Goal: Complete application form: Complete application form

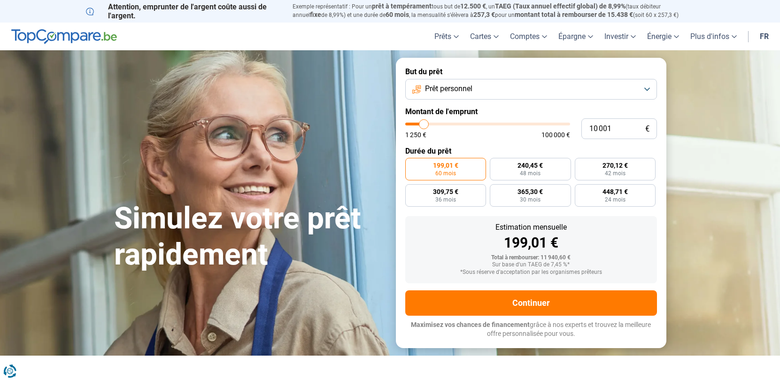
type input "10 750"
type input "10750"
type input "11 250"
type input "11250"
type input "11 500"
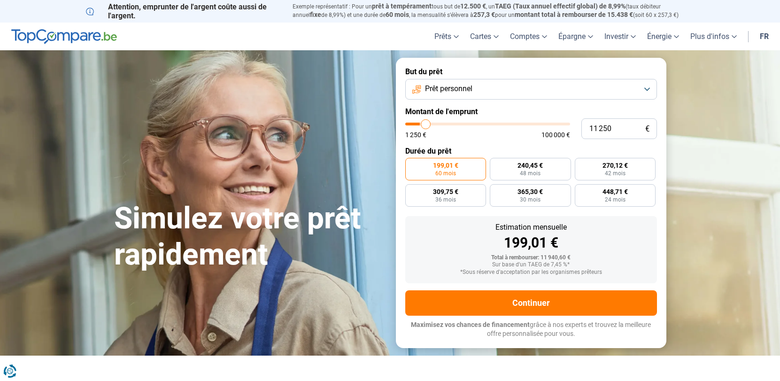
type input "11500"
type input "13 000"
type input "13000"
type input "17 500"
type input "17500"
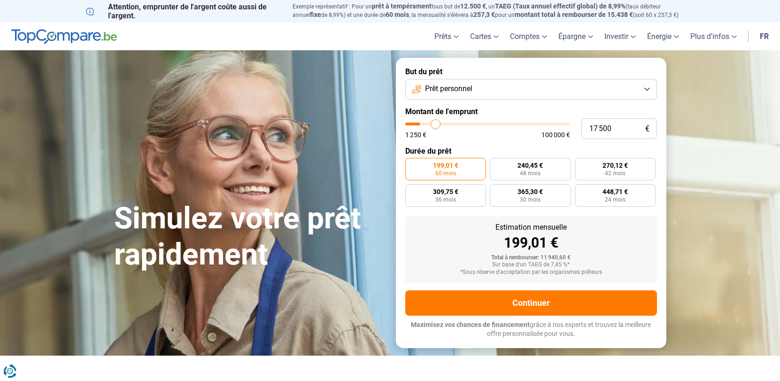
type input "24 500"
type input "24500"
type input "31 250"
type input "31250"
type input "37 250"
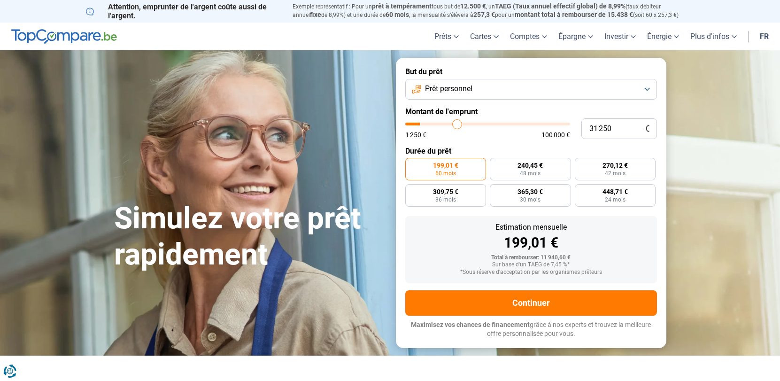
type input "37250"
type input "43 250"
type input "43250"
type input "50 500"
type input "50500"
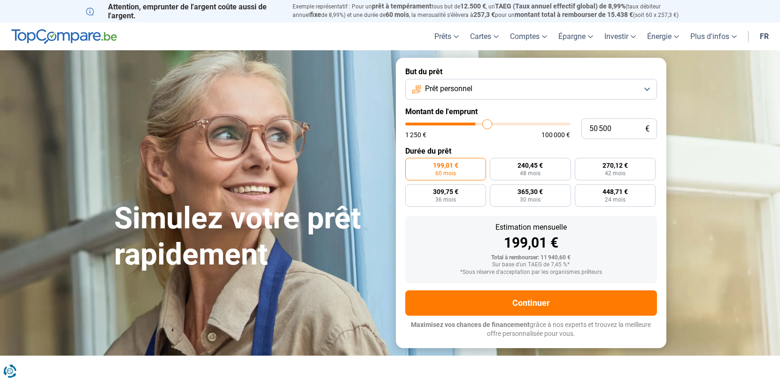
type input "58 500"
type input "58500"
type input "65 500"
type input "65500"
type input "71 250"
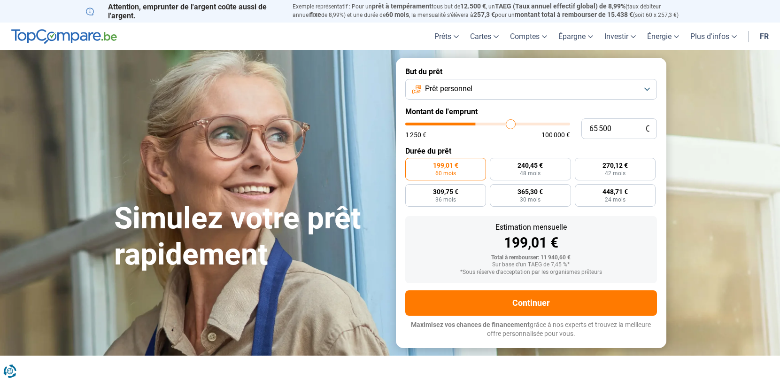
type input "71250"
type input "77 750"
type input "77750"
type input "81 750"
type input "81750"
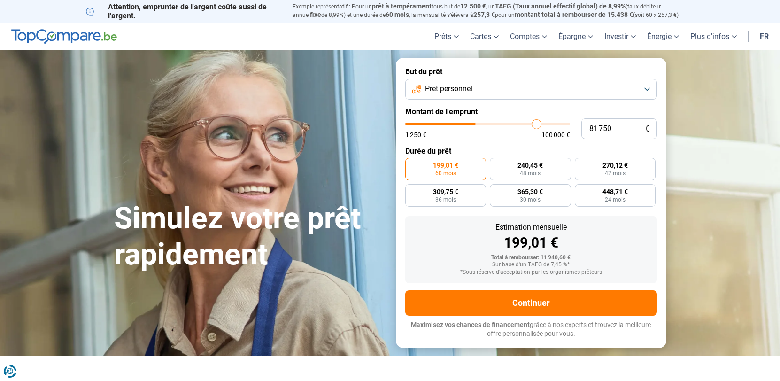
type input "85 250"
type input "85250"
type input "89 250"
type input "89250"
type input "94 000"
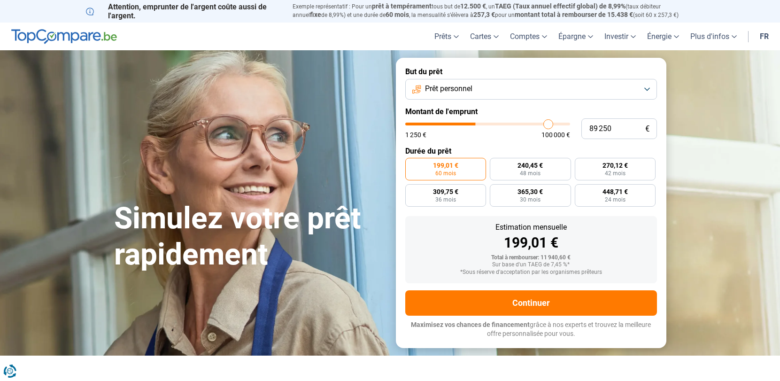
type input "94000"
type input "99 250"
type input "99250"
type input "100 000"
drag, startPoint x: 425, startPoint y: 125, endPoint x: 620, endPoint y: 127, distance: 194.9
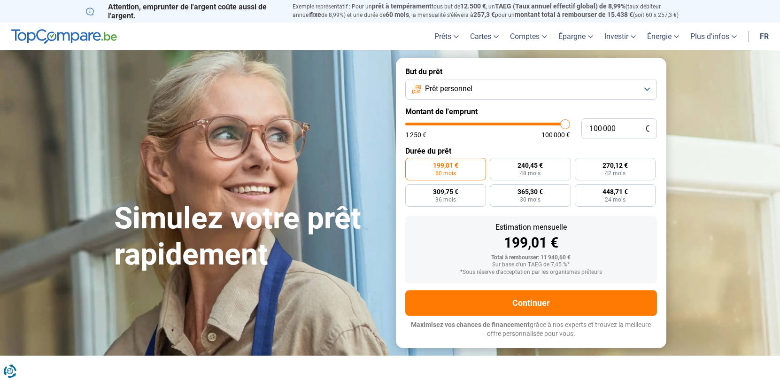
type input "100000"
click at [570, 125] on input "range" at bounding box center [487, 124] width 165 height 3
radio input "false"
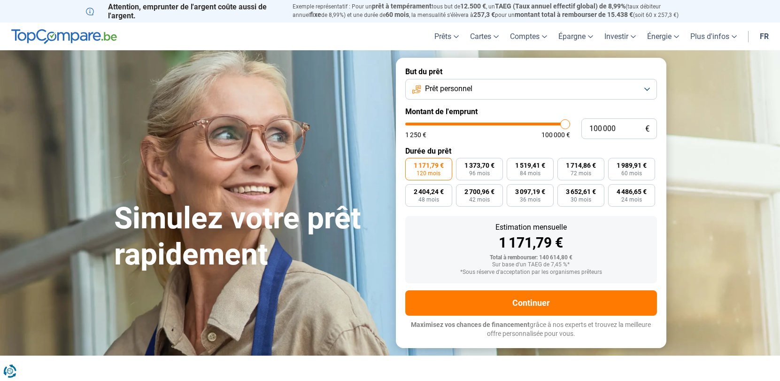
click at [434, 172] on span "120 mois" at bounding box center [429, 173] width 24 height 6
click at [411, 164] on input "1 171,79 € 120 mois" at bounding box center [408, 161] width 6 height 6
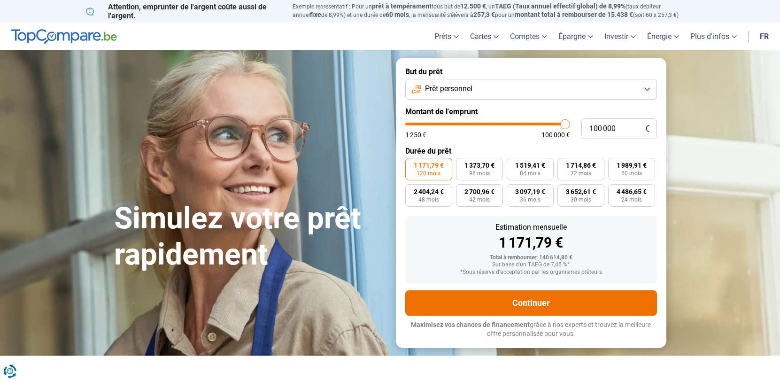
click at [549, 304] on button "Continuer" at bounding box center [531, 302] width 252 height 25
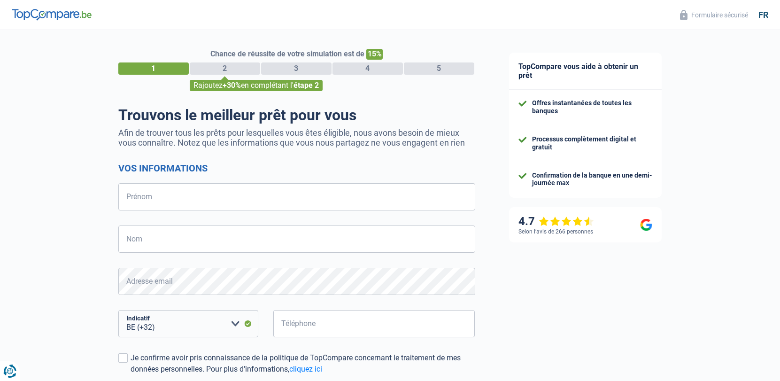
select select "32"
click at [224, 202] on input "Prénom" at bounding box center [296, 196] width 357 height 27
type input "[PERSON_NAME]"
type input "ramundo"
type input "489735902"
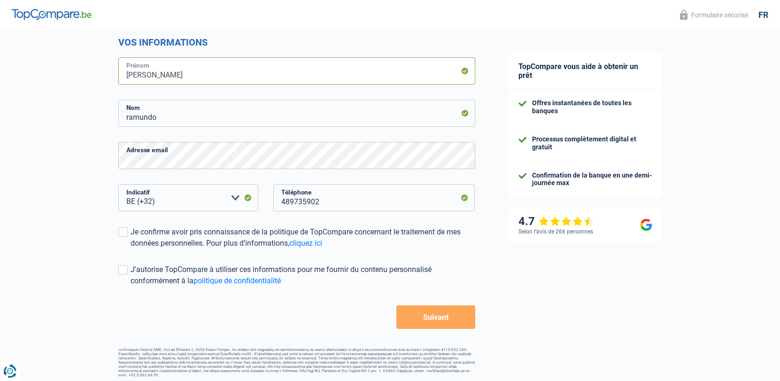
scroll to position [127, 0]
click at [121, 232] on span at bounding box center [122, 230] width 9 height 9
click at [131, 248] on input "Je confirme avoir pris connaissance de la politique de TopCompare concernant le…" at bounding box center [131, 248] width 0 height 0
click at [126, 267] on span at bounding box center [122, 268] width 9 height 9
click at [131, 286] on input "J'autorise TopCompare à utiliser ces informations pour me fournir du contenu pe…" at bounding box center [131, 286] width 0 height 0
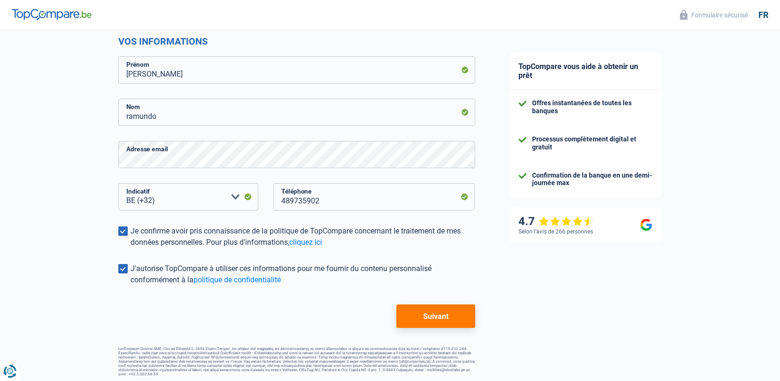
click at [447, 318] on button "Suivant" at bounding box center [435, 315] width 78 height 23
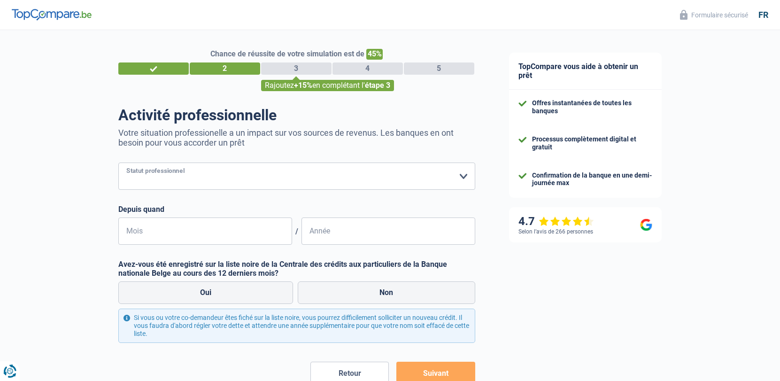
click at [196, 174] on select "Ouvrier Employé privé Employé public Invalide Indépendant Pensionné Chômeur Mut…" at bounding box center [296, 176] width 357 height 27
select select "independent"
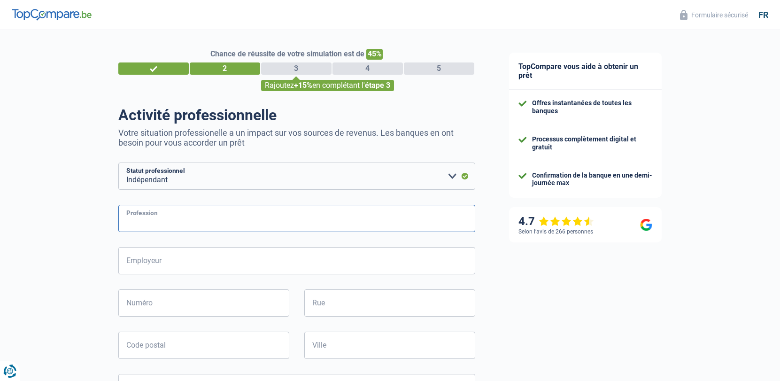
click at [156, 227] on input "Profession" at bounding box center [296, 218] width 357 height 27
type input "i"
type input "gerant"
click at [179, 260] on input "Employeur" at bounding box center [296, 260] width 357 height 27
type input "scrl ramundo"
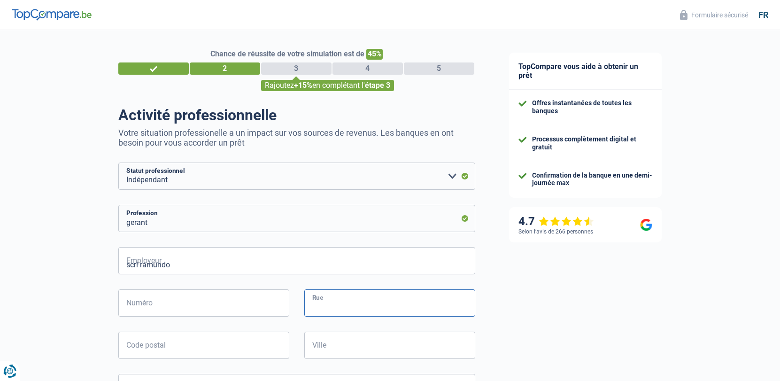
type input "sentier des trieux 5"
type input "6141"
type input "forchies la marche"
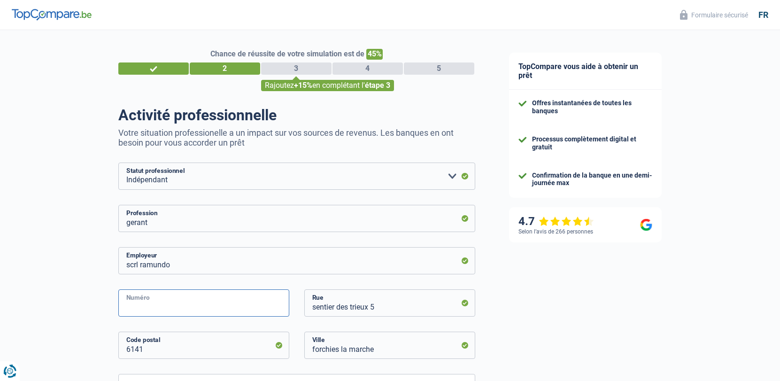
type input "5"
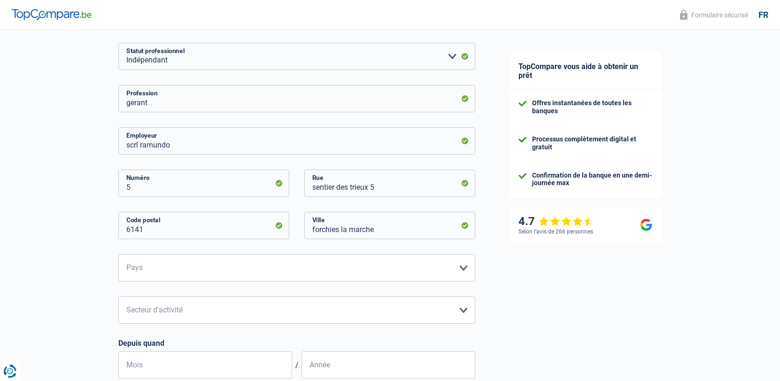
scroll to position [125, 0]
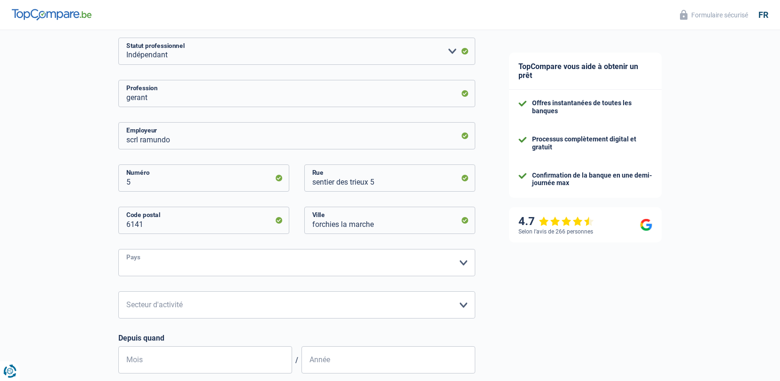
click at [239, 263] on select "Belgique Luxembourg Veuillez sélectionner une option" at bounding box center [296, 262] width 357 height 27
select select "BE"
click at [161, 301] on select "Agriculture/Pêche Industrie Horeca Courier/Fitness/Taxi Construction Banques/As…" at bounding box center [296, 304] width 357 height 27
select select "hrc"
click at [154, 371] on input "Mois" at bounding box center [205, 359] width 174 height 27
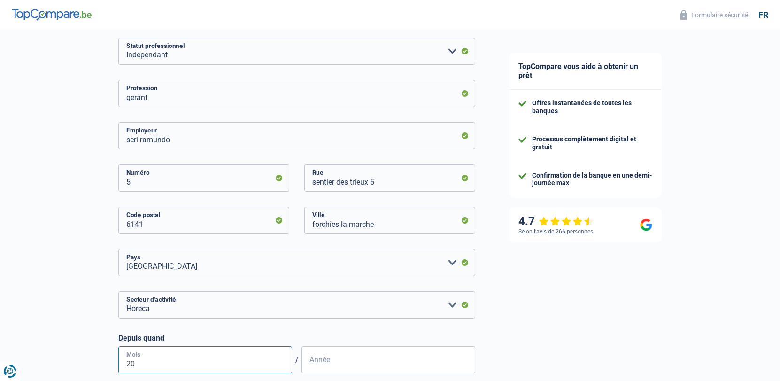
type input "2"
type input "01"
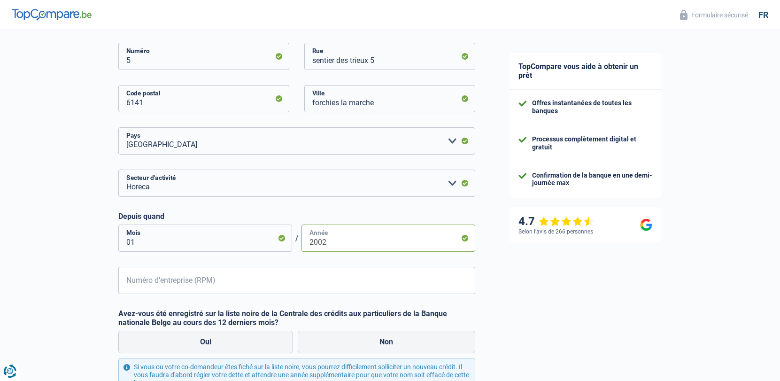
scroll to position [255, 0]
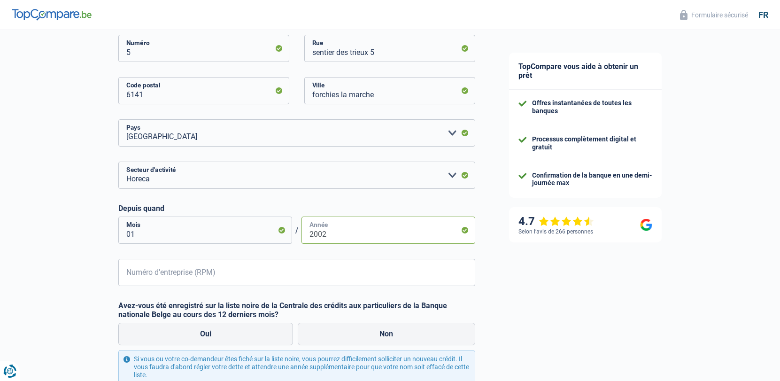
type input "2002"
click at [175, 271] on input "Numéro d'entreprise (RPM)" at bounding box center [296, 272] width 357 height 27
type input "0473144125"
click at [381, 332] on label "Non" at bounding box center [387, 334] width 178 height 23
click at [381, 332] on input "Non" at bounding box center [387, 334] width 178 height 23
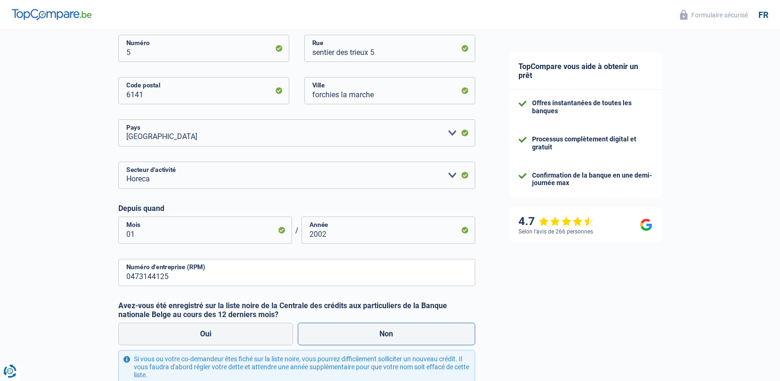
radio input "true"
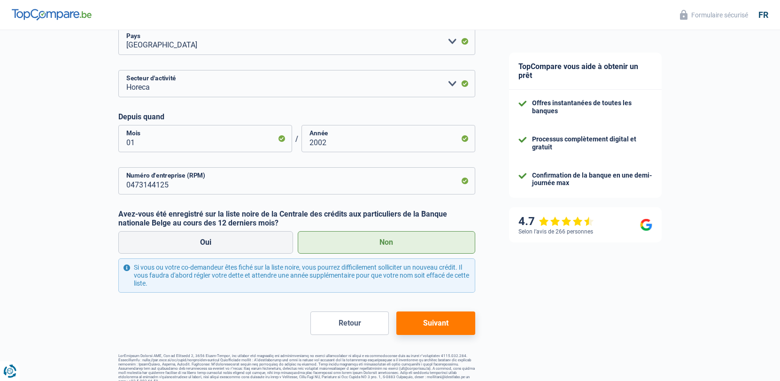
scroll to position [353, 0]
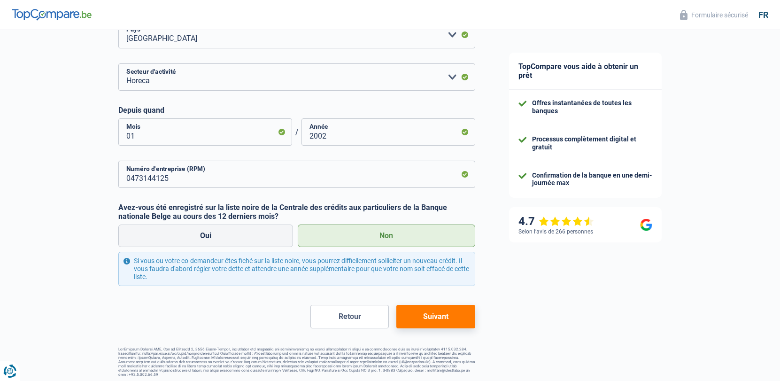
click at [447, 317] on button "Suivant" at bounding box center [435, 316] width 78 height 23
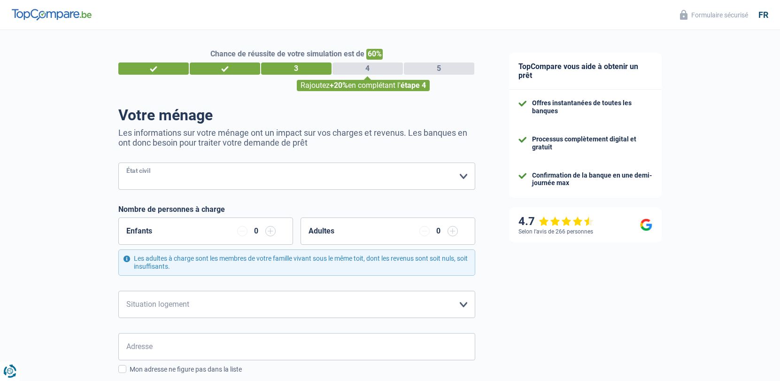
click at [173, 181] on select "[PERSON_NAME](e) Cohabitant(e) légal(e) Divorcé(e) Veuf(ve) Séparé (de fait) Ve…" at bounding box center [296, 176] width 357 height 27
select select "married"
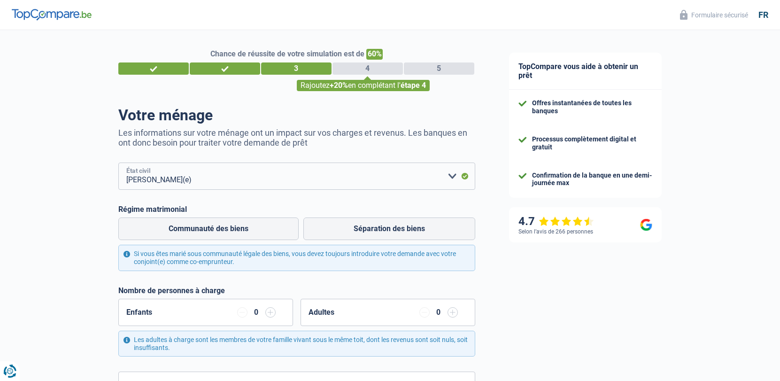
click at [170, 182] on select "[PERSON_NAME](e) Cohabitant(e) légal(e) Divorcé(e) Veuf(ve) Séparé (de fait) Ve…" at bounding box center [296, 176] width 357 height 27
click at [381, 232] on label "Séparation des biens" at bounding box center [389, 228] width 172 height 23
click at [381, 232] on input "Séparation des biens" at bounding box center [389, 228] width 172 height 23
radio input "true"
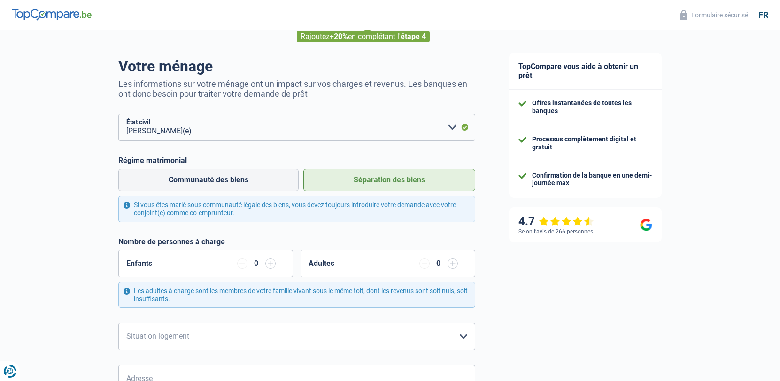
scroll to position [51, 0]
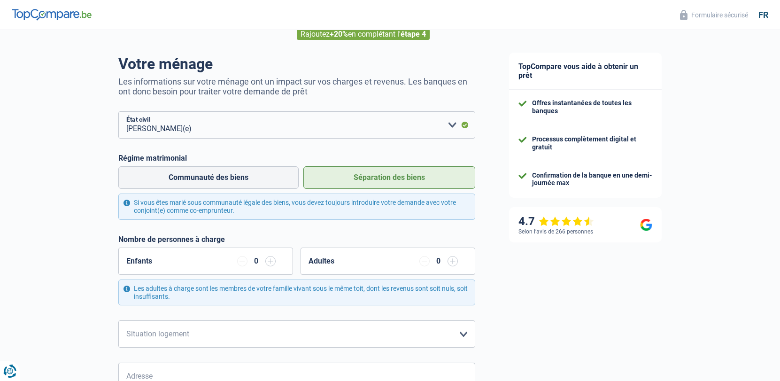
click at [273, 263] on input "button" at bounding box center [270, 261] width 10 height 10
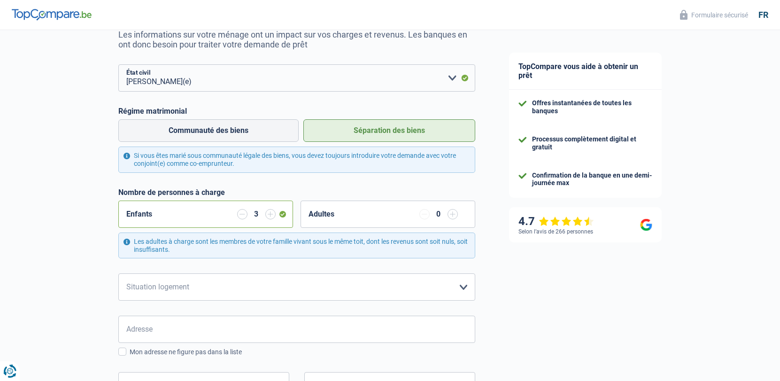
scroll to position [193, 0]
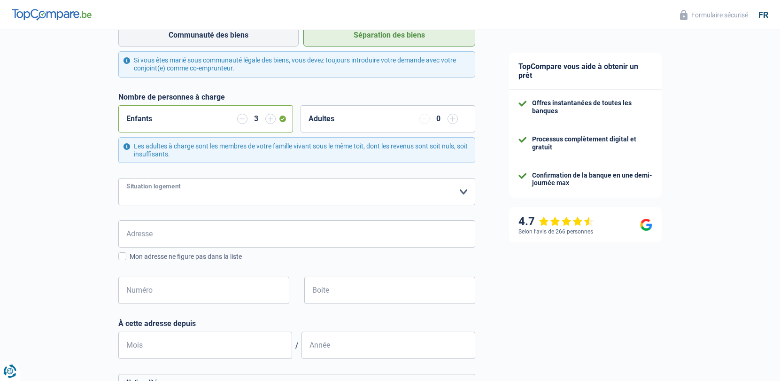
click at [196, 192] on select "Locataire Propriétaire avec prêt hypothécaire Propriétaire sans prêt hypothécai…" at bounding box center [296, 191] width 357 height 27
select select "ownerWithMortgage"
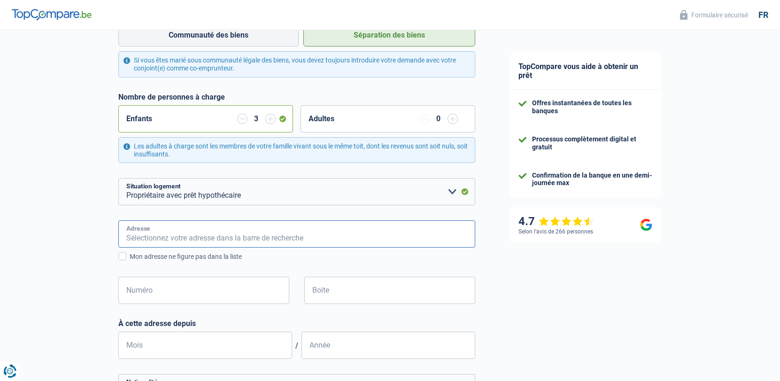
click at [184, 240] on input "Adresse" at bounding box center [296, 233] width 357 height 27
type input "[GEOGRAPHIC_DATA]"
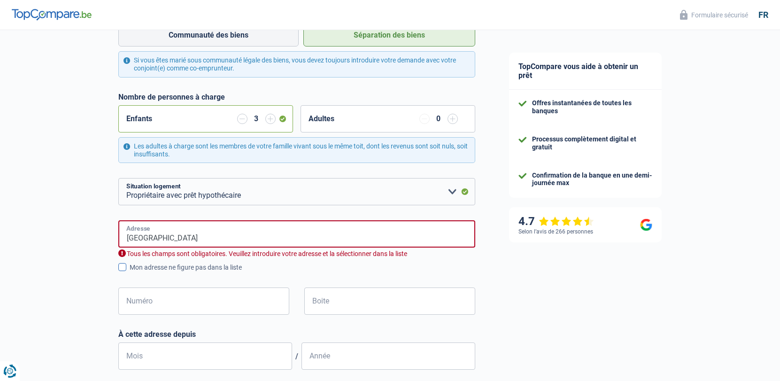
type input "[GEOGRAPHIC_DATA]"
click at [187, 241] on input "[GEOGRAPHIC_DATA]" at bounding box center [296, 233] width 357 height 27
type input "[STREET_ADDRESS]"
click at [126, 270] on label "Mon adresse ne figure pas dans la liste" at bounding box center [296, 267] width 357 height 10
click at [130, 272] on input "Mon adresse ne figure pas dans la liste" at bounding box center [130, 272] width 0 height 0
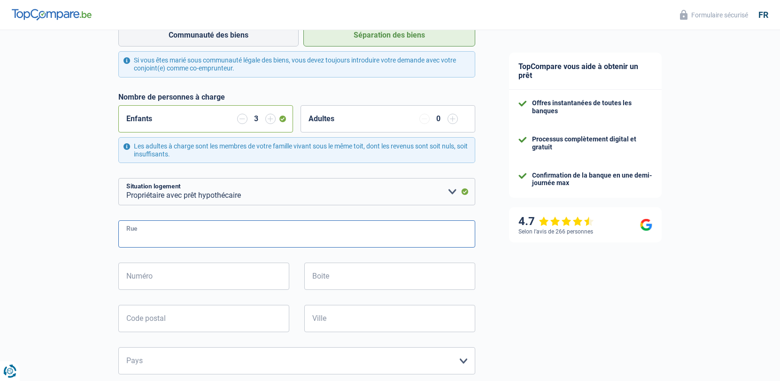
click at [144, 235] on input "Rue" at bounding box center [296, 233] width 357 height 27
type input "[GEOGRAPHIC_DATA]"
type input "6141"
type input "forchies la marche"
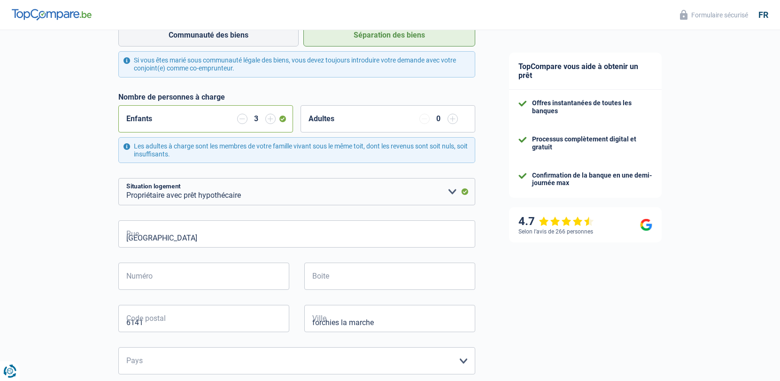
type input "forchies la marche"
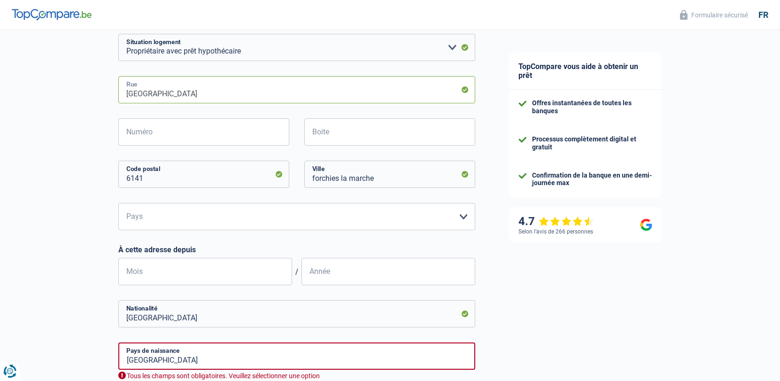
scroll to position [354, 0]
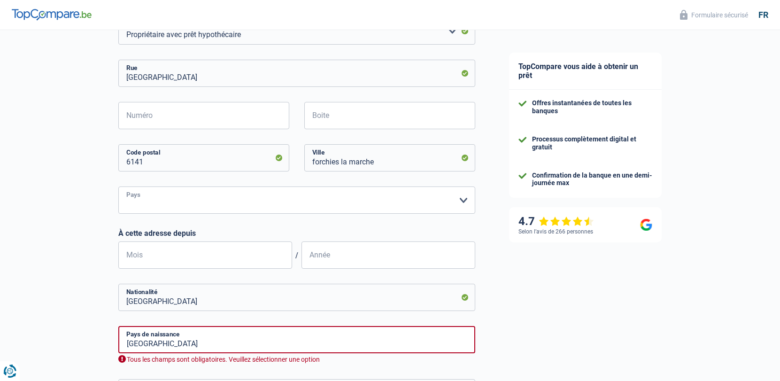
click at [161, 204] on select "Belgique Luxembourg Veuillez sélectionner une option" at bounding box center [296, 199] width 357 height 27
select select "BE"
click at [168, 253] on input "Mois" at bounding box center [205, 254] width 174 height 27
type input "2"
click at [325, 265] on input "Année" at bounding box center [389, 254] width 174 height 27
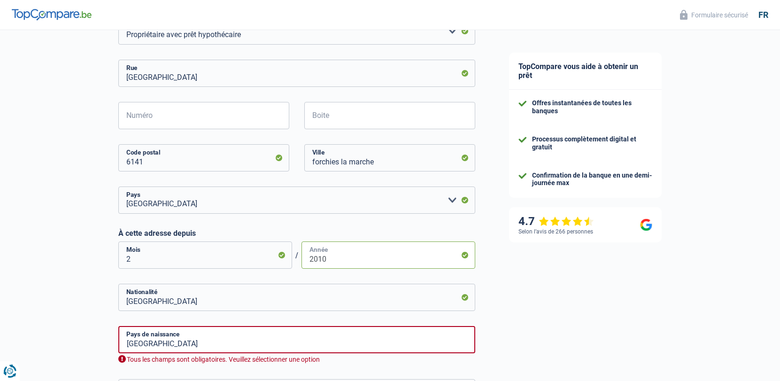
type input "2010"
click at [171, 263] on input "2" at bounding box center [205, 254] width 174 height 27
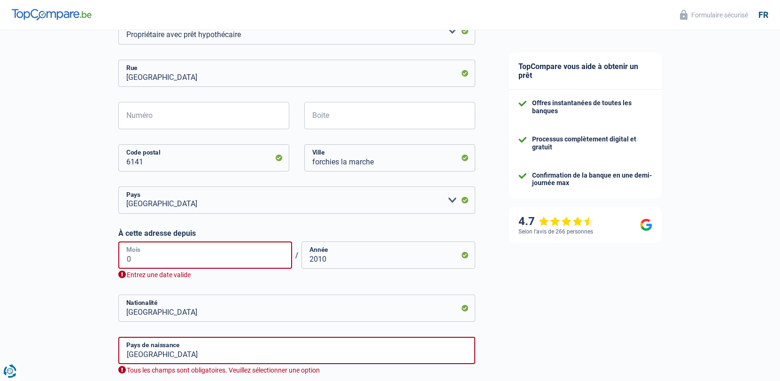
type input "02"
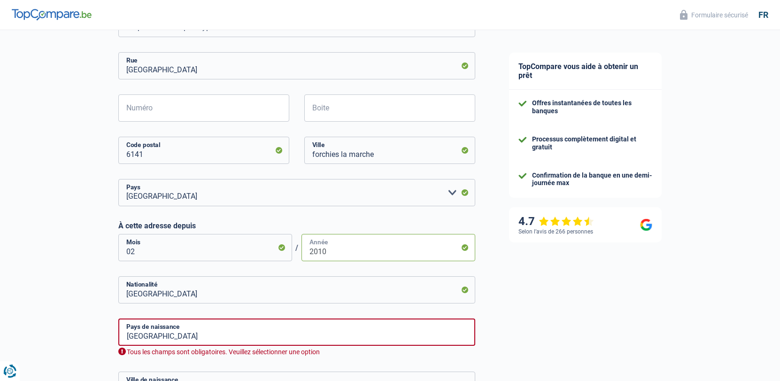
scroll to position [402, 0]
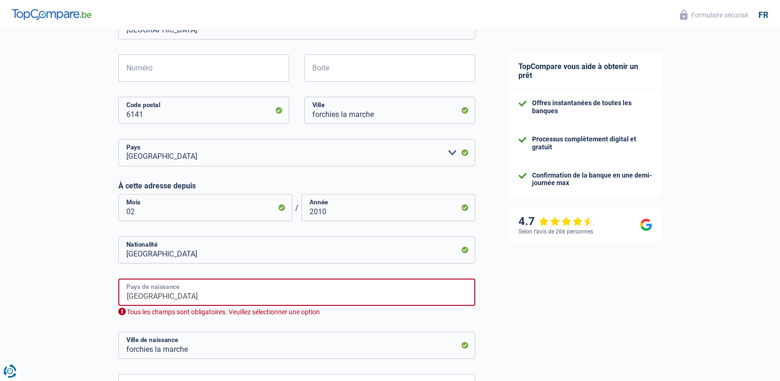
click at [162, 298] on input "[GEOGRAPHIC_DATA]" at bounding box center [296, 292] width 357 height 27
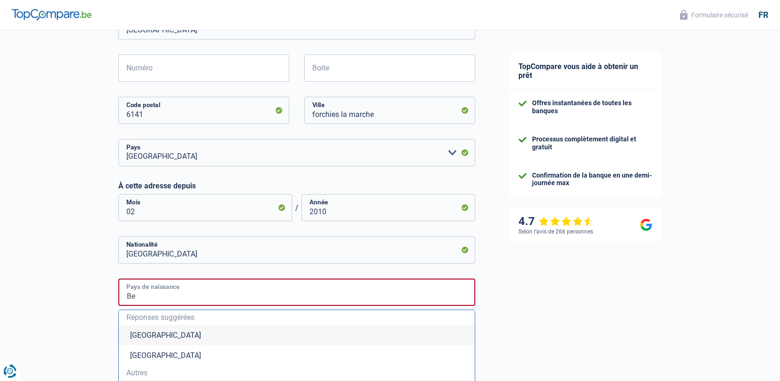
type input "B"
click at [157, 302] on input "[GEOGRAPHIC_DATA]" at bounding box center [296, 292] width 357 height 27
type input "[GEOGRAPHIC_DATA]"
click at [40, 307] on div "Chance de réussite de votre simulation est de 60% 1 2 3 4 5 Rajoutez +20% en co…" at bounding box center [246, 111] width 492 height 972
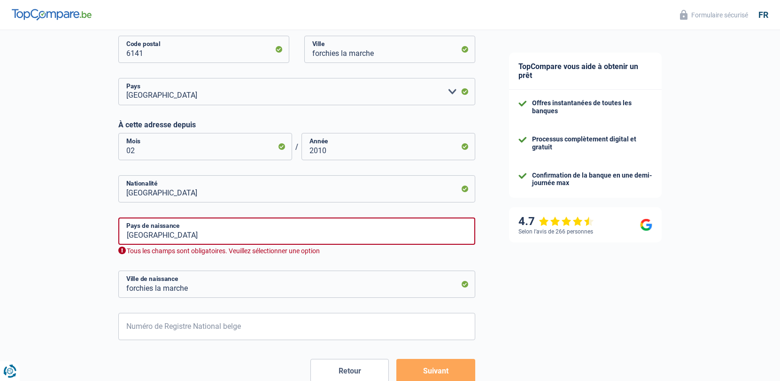
scroll to position [464, 0]
drag, startPoint x: 188, startPoint y: 289, endPoint x: 75, endPoint y: 275, distance: 114.0
type input "bari"
click at [159, 321] on input "Numéro de Registre National belge" at bounding box center [296, 325] width 357 height 27
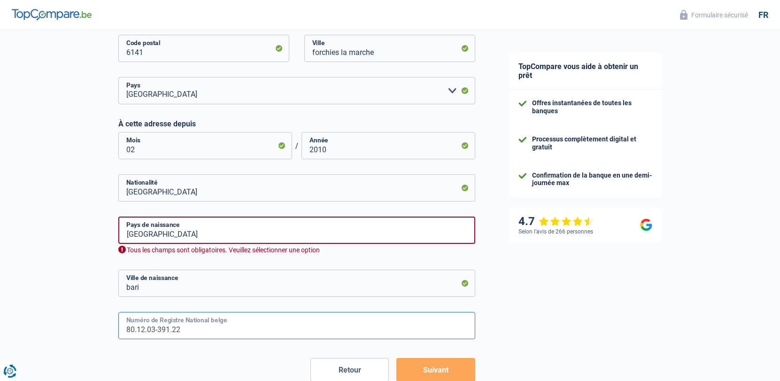
type input "80.12.03-391.22"
click at [407, 363] on button "Suivant" at bounding box center [435, 369] width 78 height 23
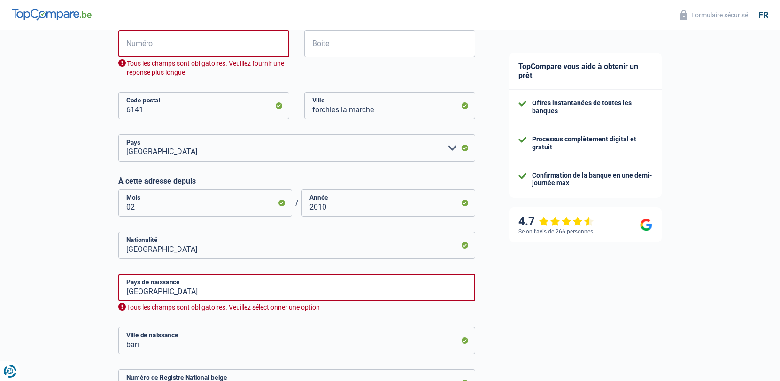
scroll to position [424, 0]
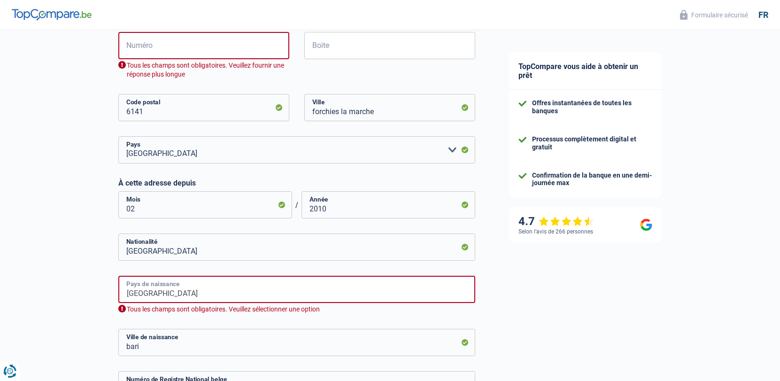
click at [210, 285] on input "[GEOGRAPHIC_DATA]" at bounding box center [296, 289] width 357 height 27
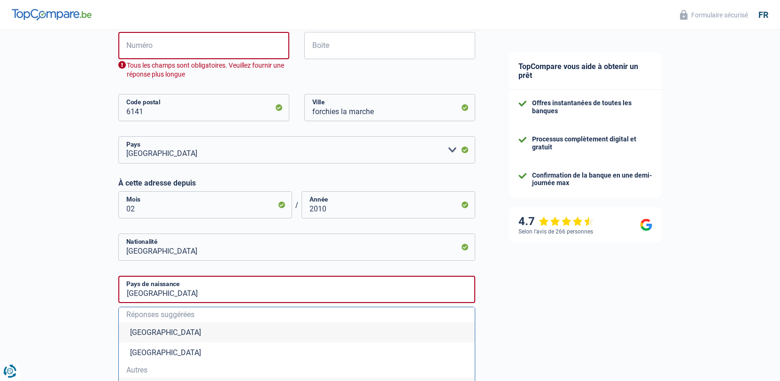
click at [142, 371] on span "Autres" at bounding box center [296, 370] width 341 height 8
click at [166, 301] on input "[GEOGRAPHIC_DATA]" at bounding box center [296, 289] width 357 height 27
type input "i"
click at [138, 371] on span "Autres" at bounding box center [296, 370] width 341 height 8
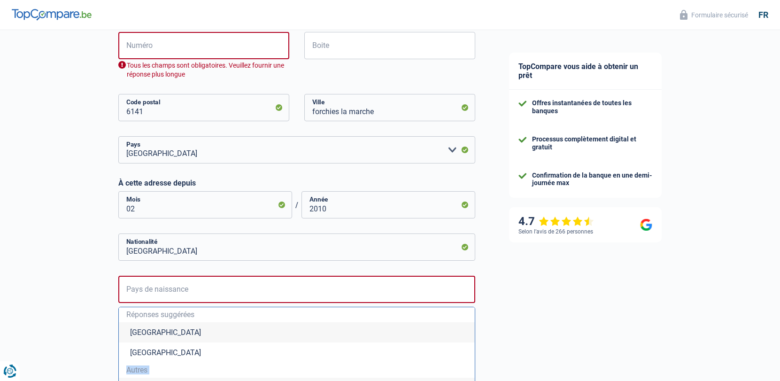
click at [138, 371] on span "Autres" at bounding box center [296, 370] width 341 height 8
click at [144, 291] on input "Pays de naissance" at bounding box center [296, 289] width 357 height 27
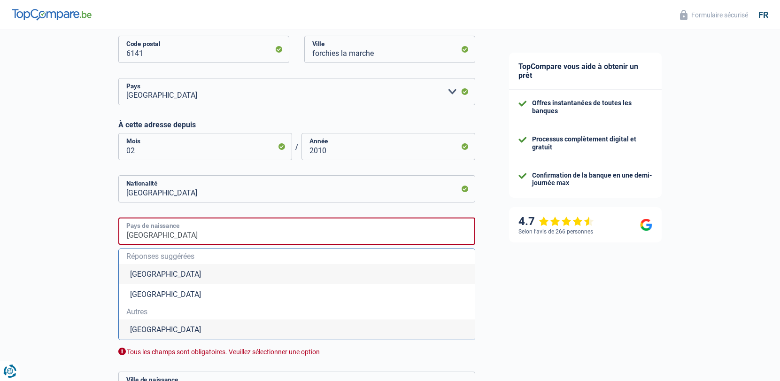
scroll to position [627, 0]
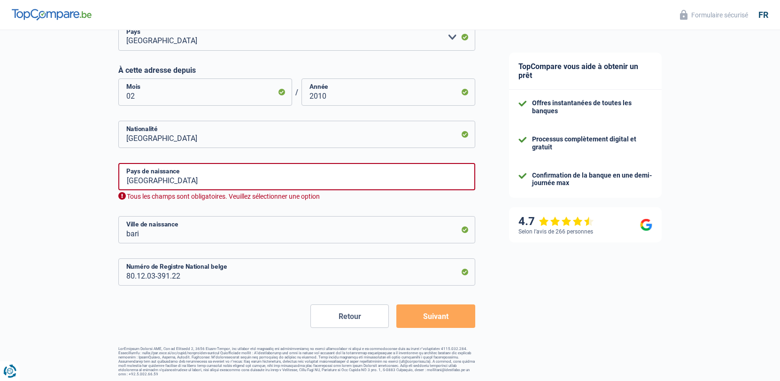
click at [443, 324] on button "Suivant" at bounding box center [435, 315] width 78 height 23
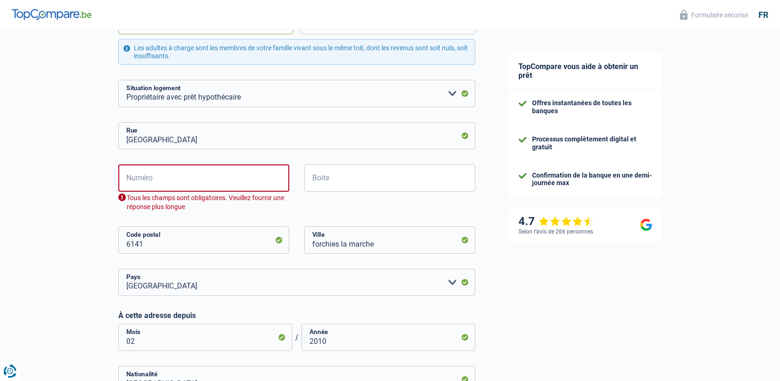
scroll to position [371, 0]
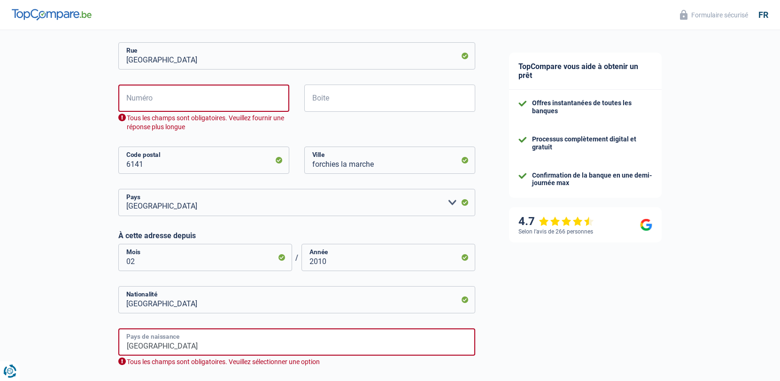
click at [167, 340] on input "[GEOGRAPHIC_DATA]" at bounding box center [296, 341] width 357 height 27
click at [151, 348] on input "[GEOGRAPHIC_DATA]" at bounding box center [296, 341] width 357 height 27
type input "i"
click at [182, 346] on input "Pays de naissance" at bounding box center [296, 341] width 357 height 27
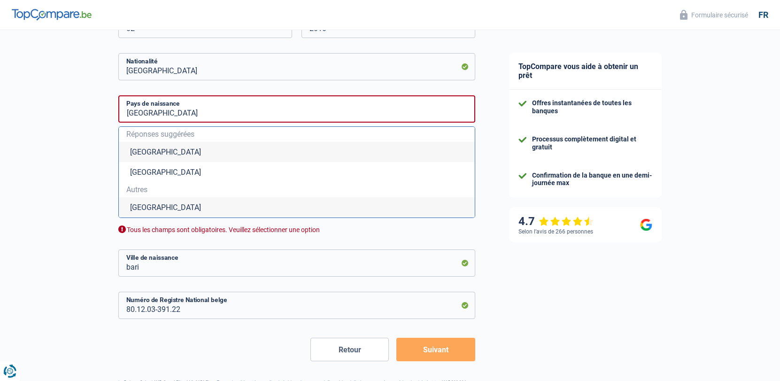
click at [439, 351] on button "Suivant" at bounding box center [435, 349] width 78 height 23
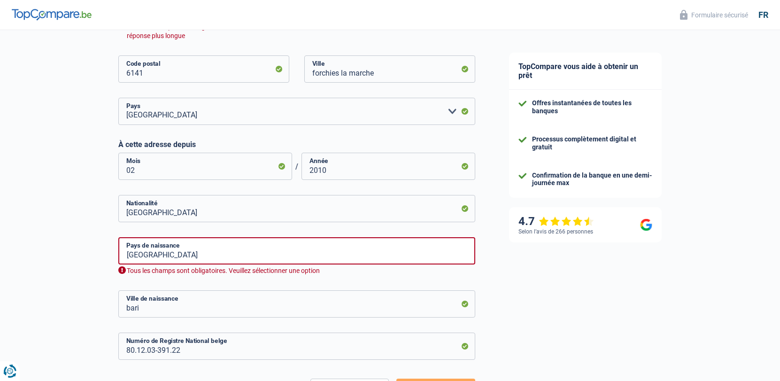
scroll to position [424, 0]
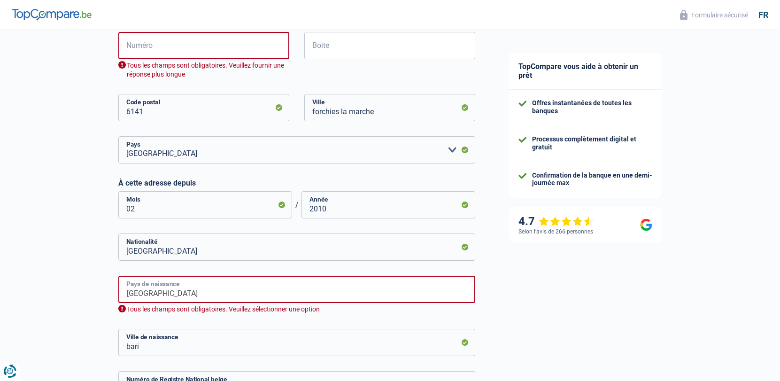
click at [231, 296] on input "[GEOGRAPHIC_DATA]" at bounding box center [296, 289] width 357 height 27
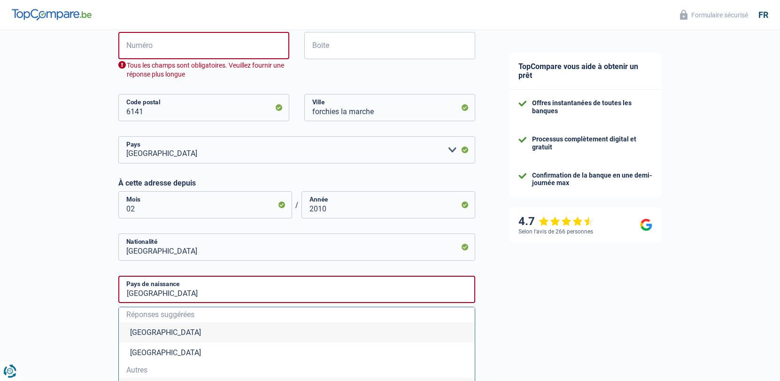
click at [144, 352] on li "[GEOGRAPHIC_DATA]" at bounding box center [297, 352] width 356 height 20
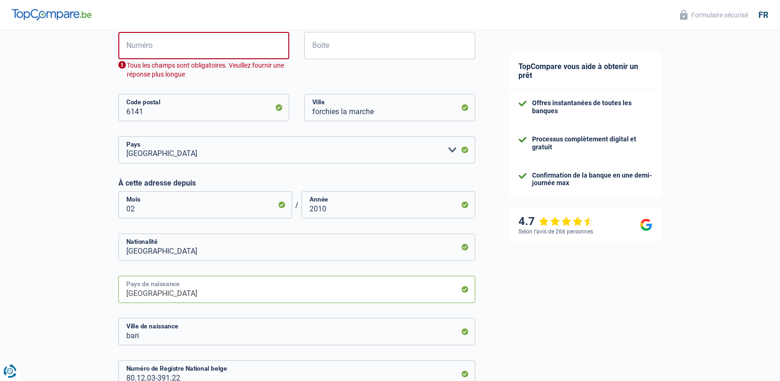
click at [188, 298] on input "[GEOGRAPHIC_DATA]" at bounding box center [296, 289] width 357 height 27
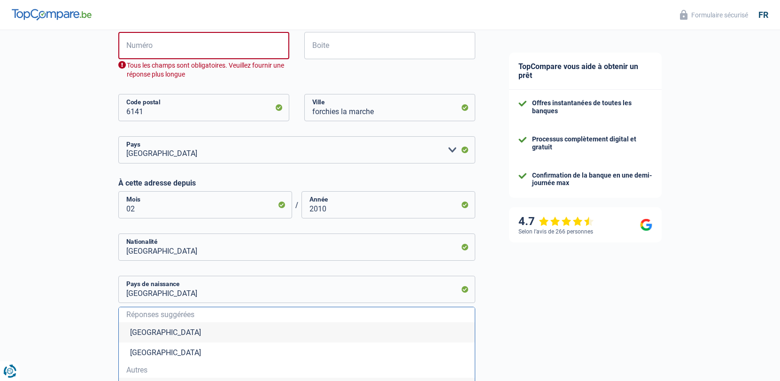
click at [160, 332] on li "[GEOGRAPHIC_DATA]" at bounding box center [297, 332] width 356 height 20
type input "[GEOGRAPHIC_DATA]"
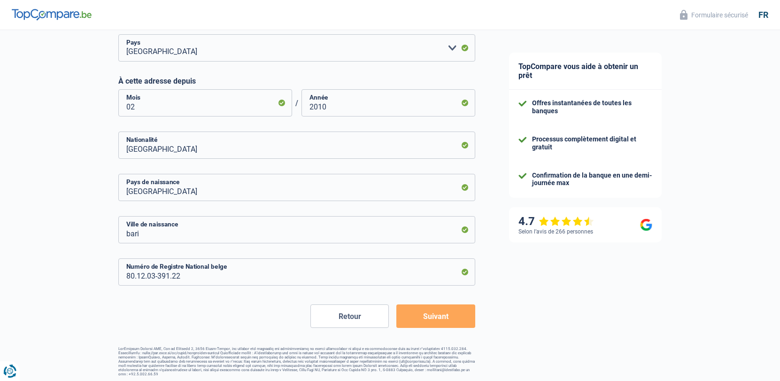
click at [428, 324] on button "Suivant" at bounding box center [435, 315] width 78 height 23
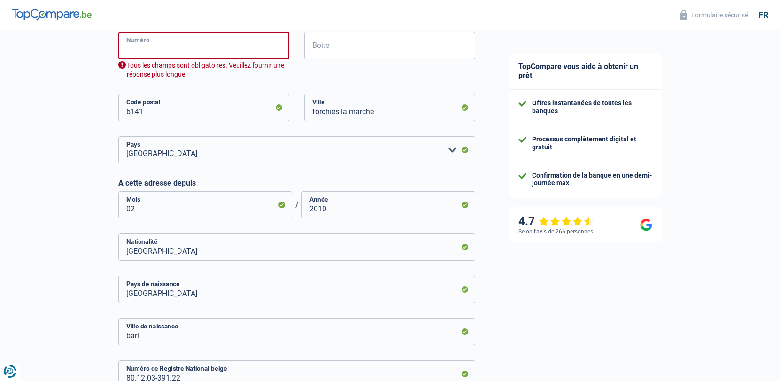
click at [187, 51] on input "Numéro" at bounding box center [203, 45] width 171 height 27
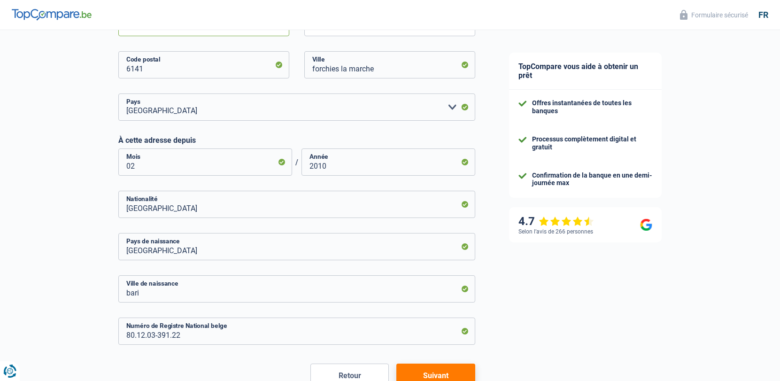
scroll to position [506, 0]
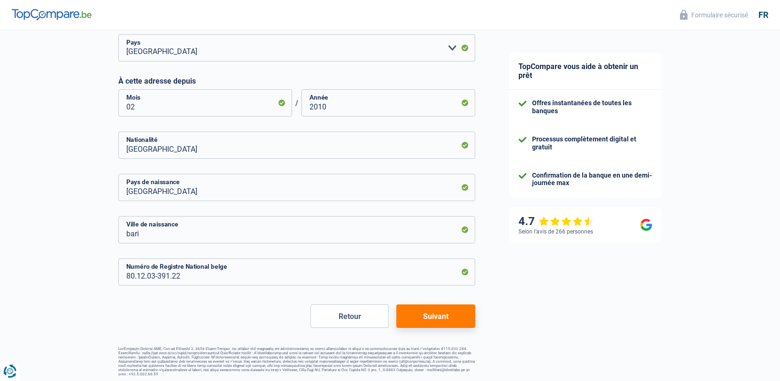
type input "5"
click at [419, 313] on button "Suivant" at bounding box center [435, 315] width 78 height 23
select select "familyAllowances"
select select "netSalary"
select select "mortgage"
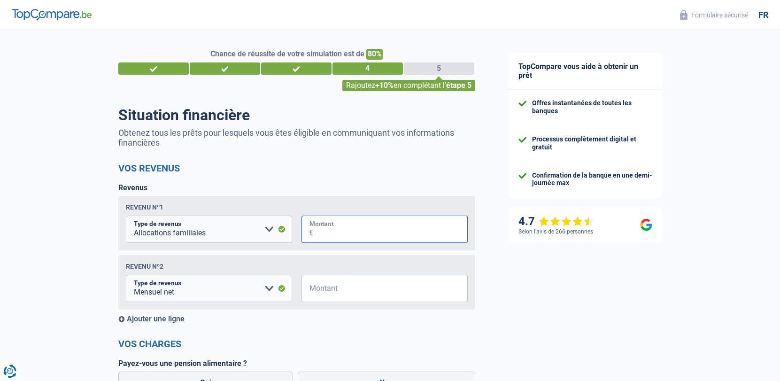
click at [369, 239] on input "Montant" at bounding box center [390, 229] width 155 height 27
type input "650"
click at [355, 292] on input "Montant" at bounding box center [390, 288] width 155 height 27
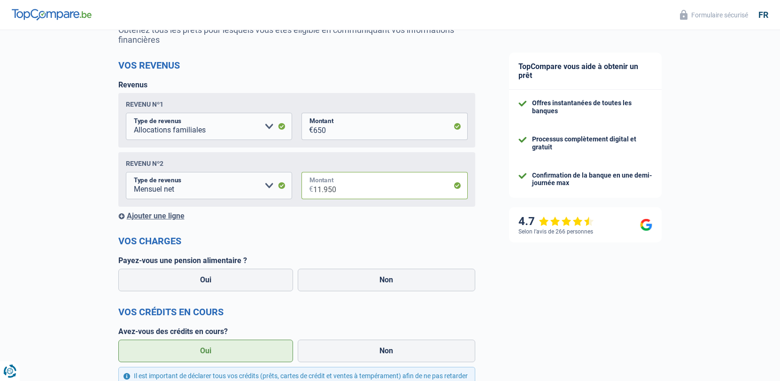
scroll to position [161, 0]
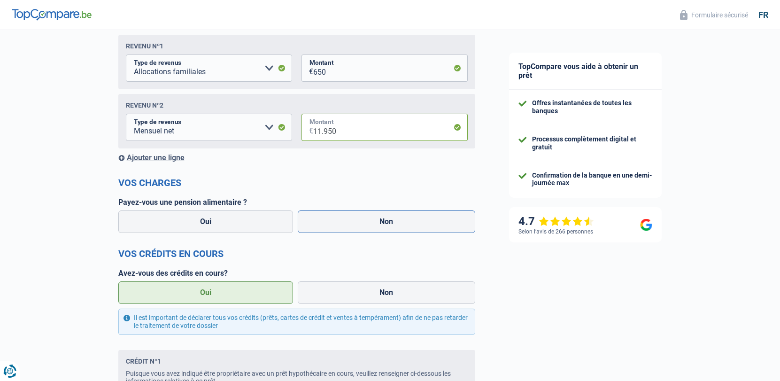
type input "11.950"
click at [357, 219] on label "Non" at bounding box center [387, 221] width 178 height 23
click at [357, 219] on input "Non" at bounding box center [387, 221] width 178 height 23
radio input "true"
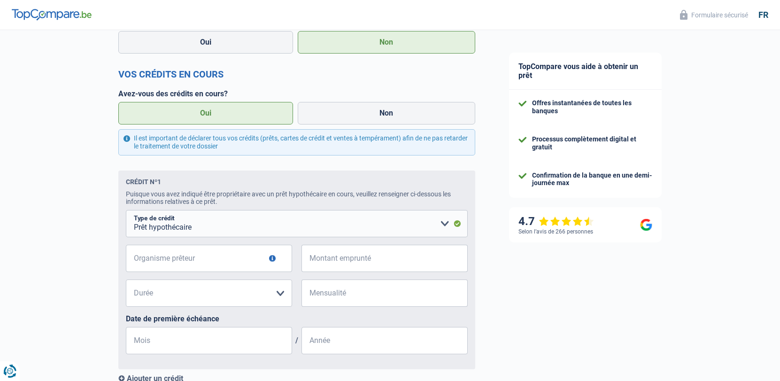
scroll to position [345, 0]
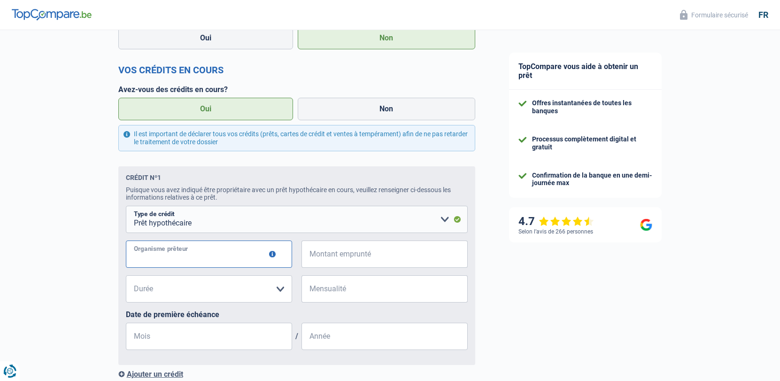
click at [224, 256] on input "Organisme prêteur" at bounding box center [209, 253] width 166 height 27
type input "cph"
click at [336, 264] on input "Montant emprunté" at bounding box center [390, 253] width 155 height 27
type input "497.500"
click at [239, 294] on select "120 mois 180 mois 240 mois 300 mois 360 mois 420 mois Veuillez sélectionner une…" at bounding box center [209, 288] width 166 height 27
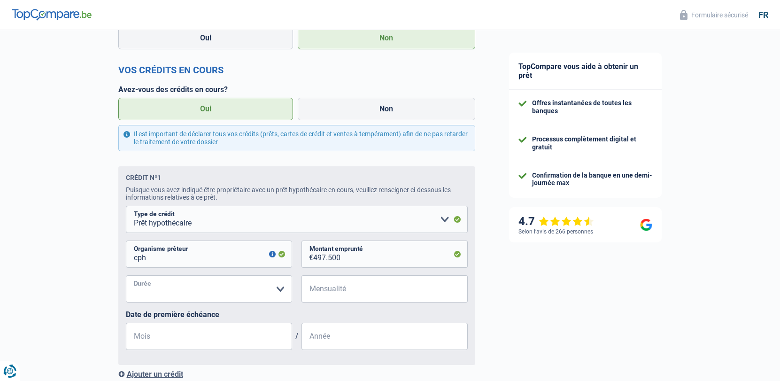
select select "300"
click at [314, 287] on input "Mensualité" at bounding box center [390, 288] width 155 height 27
type input "2.300"
click at [220, 339] on input "Mois" at bounding box center [209, 336] width 166 height 27
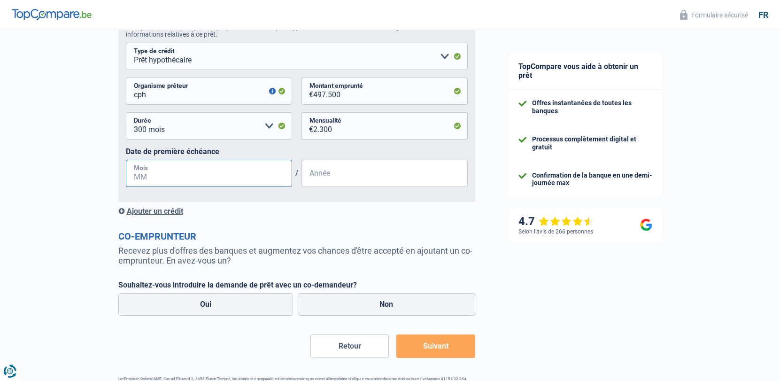
scroll to position [510, 0]
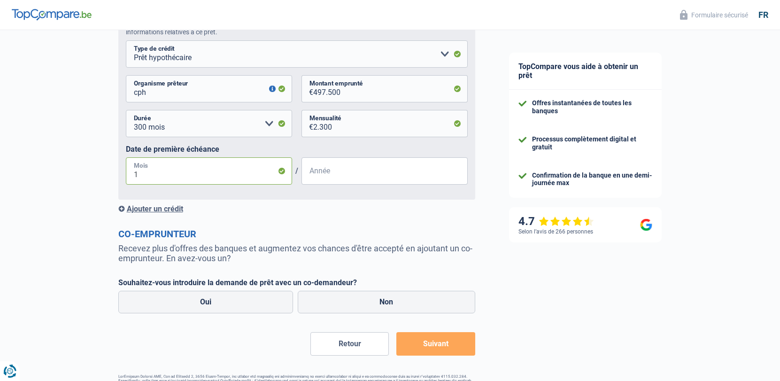
type input "12"
type input "0"
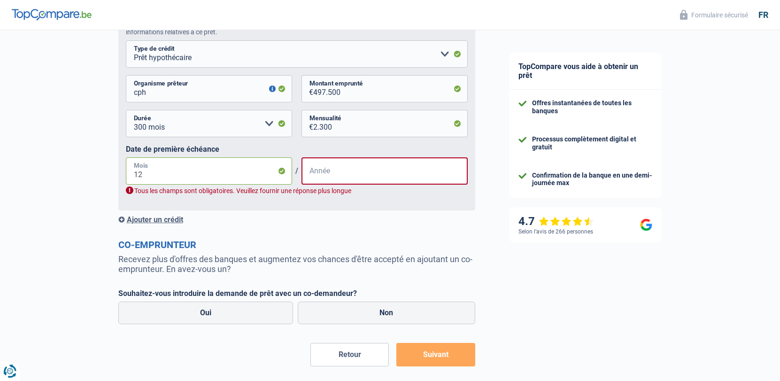
drag, startPoint x: 161, startPoint y: 178, endPoint x: 106, endPoint y: 171, distance: 55.3
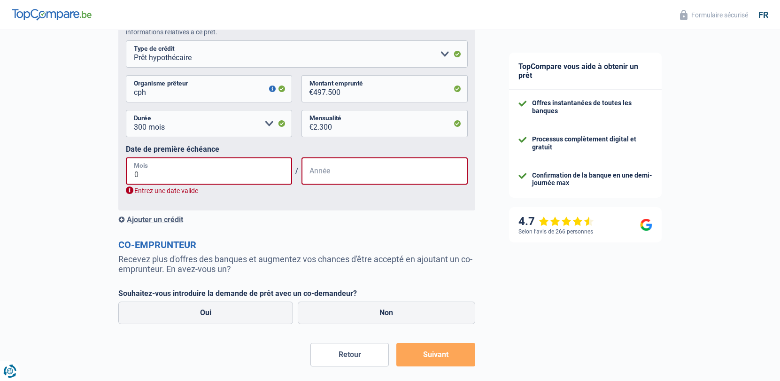
type input "01"
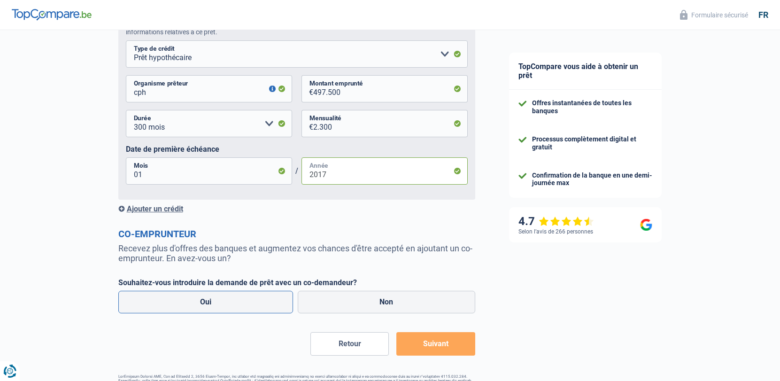
type input "2017"
click at [205, 301] on label "Oui" at bounding box center [205, 302] width 175 height 23
click at [205, 301] on input "Oui" at bounding box center [205, 302] width 175 height 23
radio input "true"
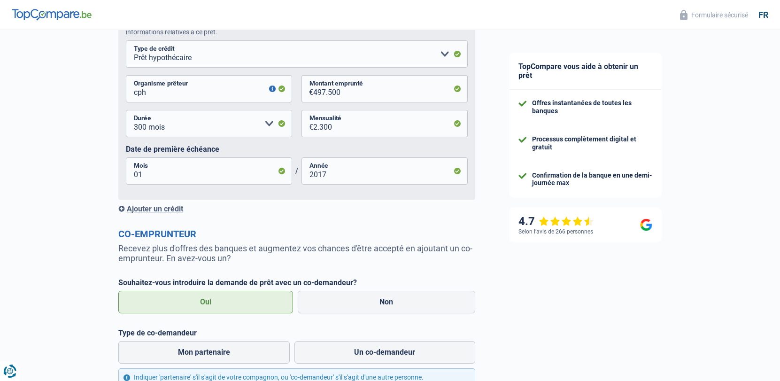
scroll to position [580, 0]
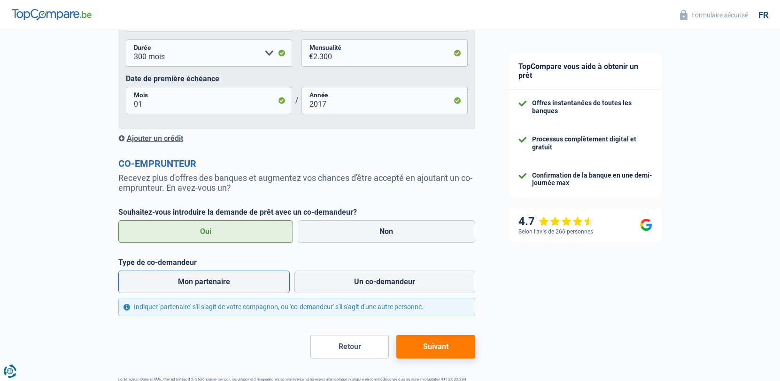
click at [213, 284] on label "Mon partenaire" at bounding box center [204, 282] width 172 height 23
click at [213, 284] on input "Mon partenaire" at bounding box center [204, 282] width 172 height 23
radio input "true"
click at [429, 348] on button "Suivant" at bounding box center [435, 346] width 78 height 23
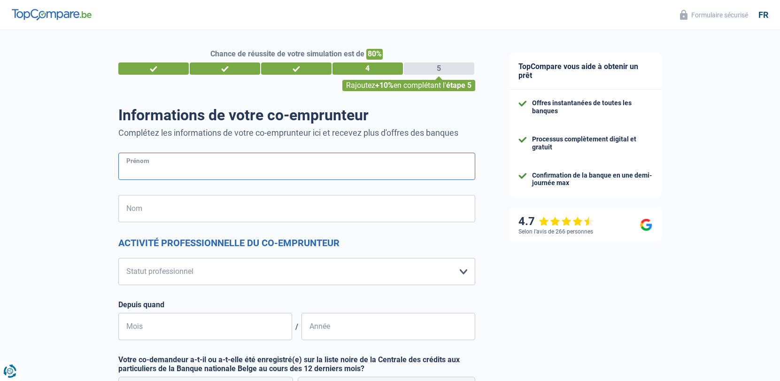
click at [215, 171] on input "Prénom" at bounding box center [296, 166] width 357 height 27
type input "[PERSON_NAME]"
type input "[GEOGRAPHIC_DATA]"
click at [200, 217] on input "Nom" at bounding box center [296, 208] width 357 height 27
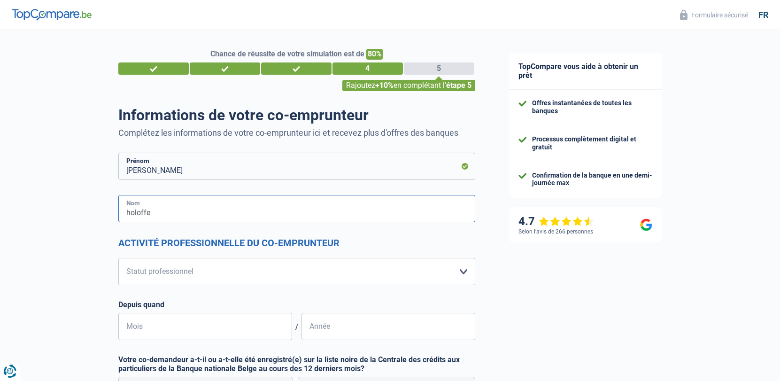
type input "holoffe"
click at [173, 271] on select "Ouvrier Employé privé Employé public Invalide Indépendant Pensionné Chômeur Mut…" at bounding box center [296, 271] width 357 height 27
select select "independent"
select select "netSalary"
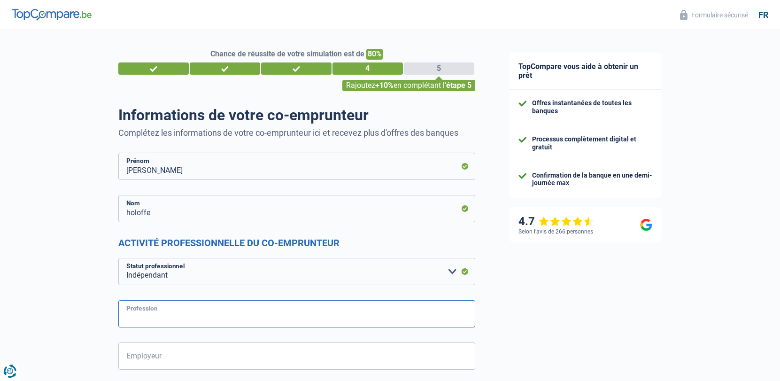
click at [153, 317] on input "Profession" at bounding box center [296, 313] width 357 height 27
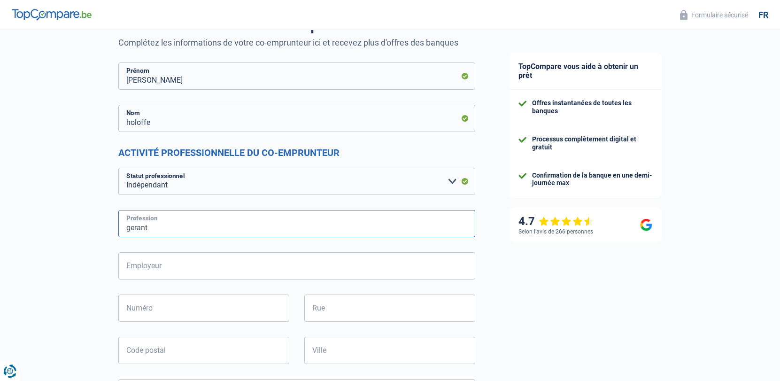
scroll to position [100, 0]
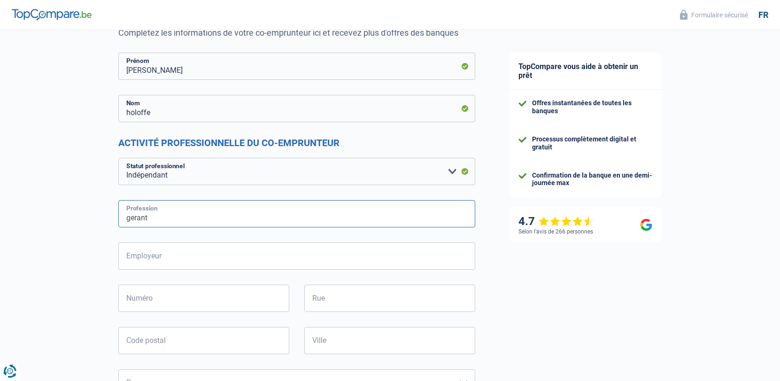
type input "gerant"
click at [188, 266] on input "Employeur" at bounding box center [296, 255] width 357 height 27
type input "scrl ramundo"
type input "sentier des trieux 5"
type input "6141"
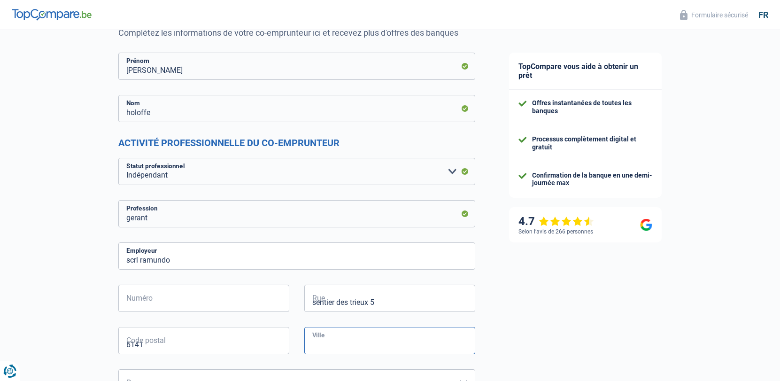
type input "forchies la marche"
type input "5"
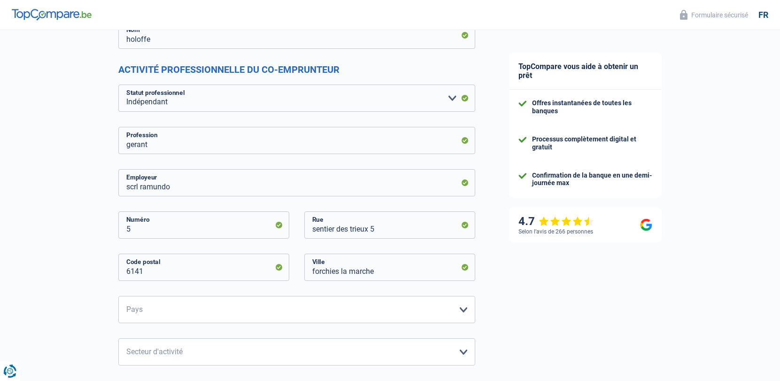
scroll to position [175, 0]
click at [175, 302] on select "Belgique Luxembourg Veuillez sélectionner une option" at bounding box center [296, 307] width 357 height 27
select select "BE"
click at [162, 345] on select "Agriculture/Pêche Industrie Horeca Courier/Fitness/Taxi Construction Banques/As…" at bounding box center [296, 350] width 357 height 27
select select "hrc"
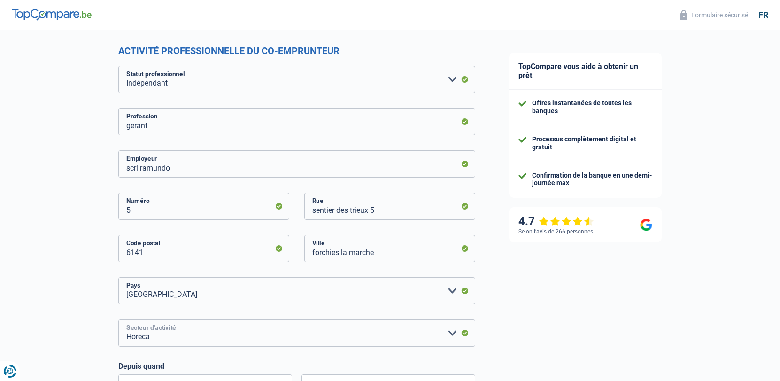
scroll to position [303, 0]
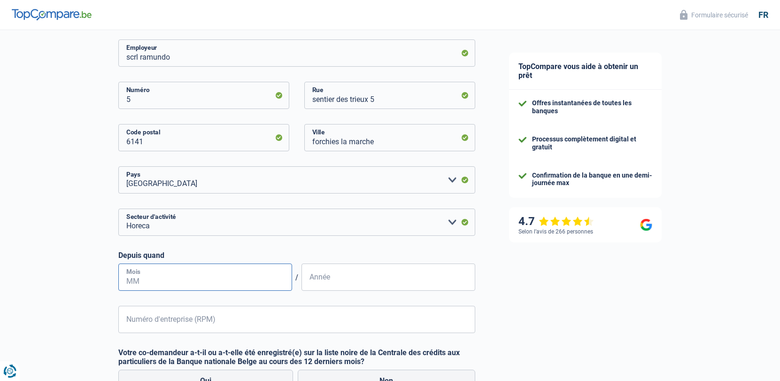
click at [166, 281] on input "Mois" at bounding box center [205, 276] width 174 height 27
type input "2"
type input "05"
type input "1"
type input "2010"
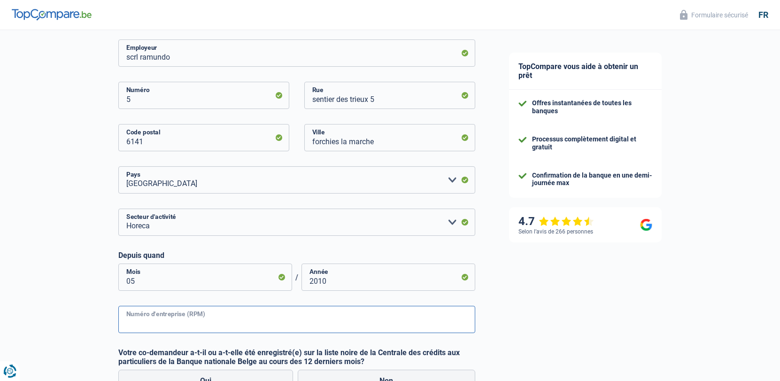
click at [156, 328] on input "Numéro d'entreprise (RPM)" at bounding box center [296, 319] width 357 height 27
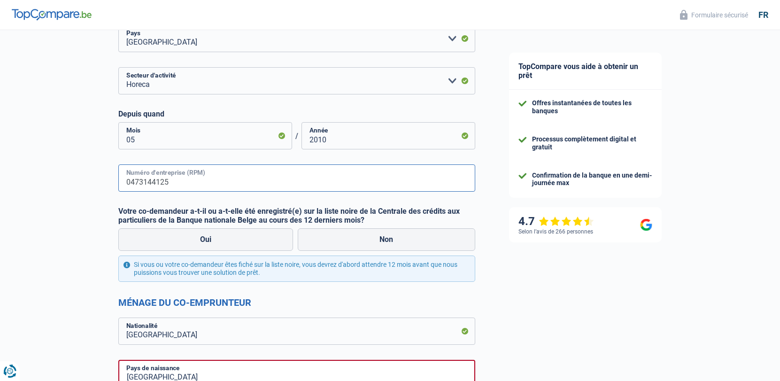
scroll to position [503, 0]
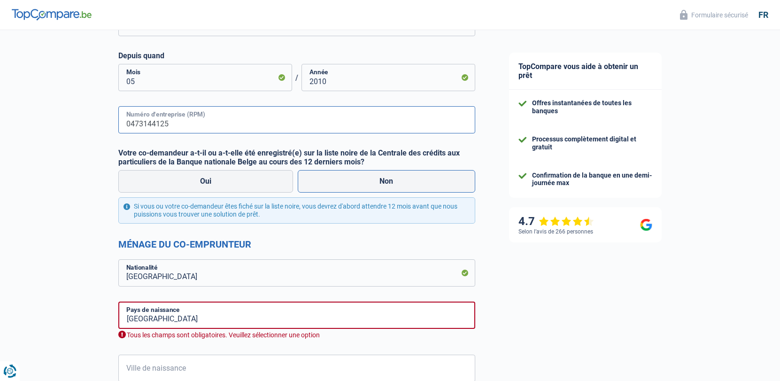
type input "0473144125"
click at [370, 177] on label "Non" at bounding box center [387, 181] width 178 height 23
click at [370, 177] on input "Non" at bounding box center [387, 181] width 178 height 23
radio input "true"
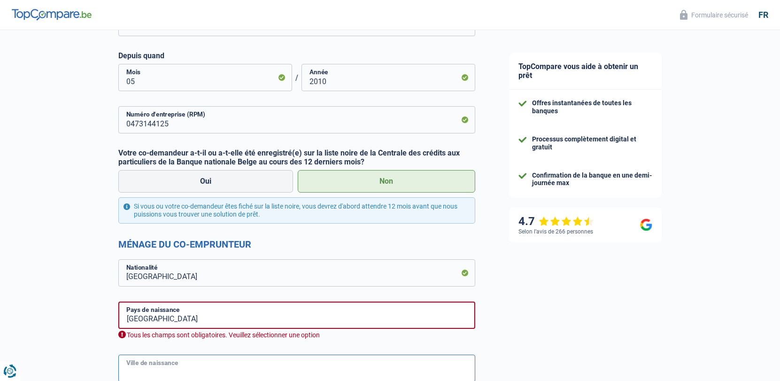
click at [166, 356] on input "Ville de naissance" at bounding box center [296, 368] width 357 height 27
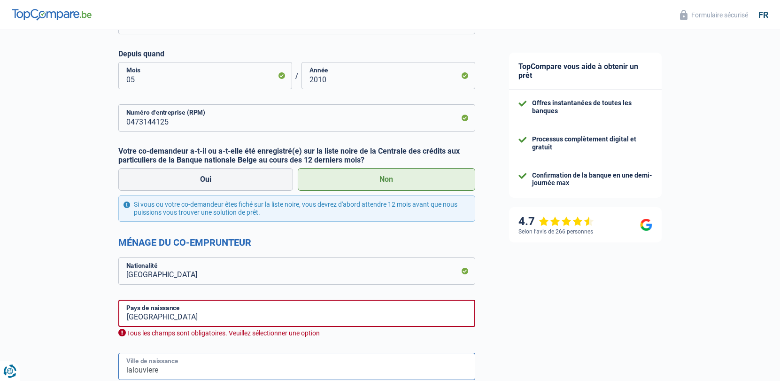
drag, startPoint x: 124, startPoint y: 368, endPoint x: 157, endPoint y: 373, distance: 32.7
click at [156, 373] on input "lalouviere" at bounding box center [296, 366] width 357 height 27
click at [132, 371] on input "lalouviere" at bounding box center [296, 366] width 357 height 27
click at [172, 371] on input "la louviere" at bounding box center [296, 366] width 357 height 27
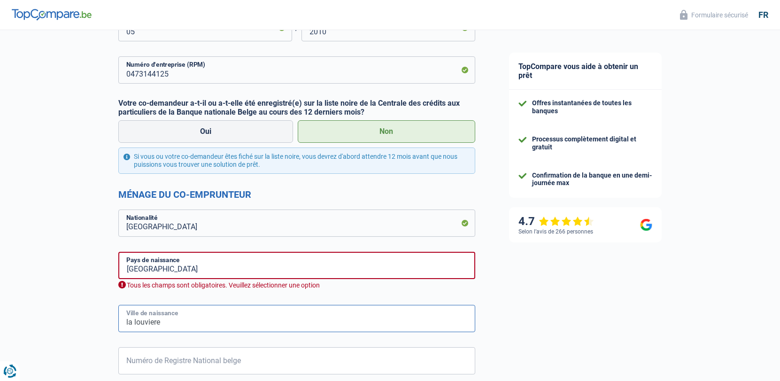
scroll to position [633, 0]
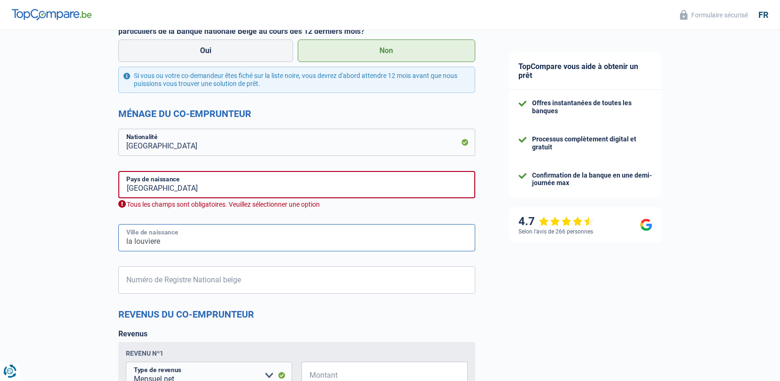
type input "la louviere"
click at [179, 288] on input "Numéro de Registre National belge" at bounding box center [296, 279] width 357 height 27
click at [162, 287] on input "84.06.81" at bounding box center [296, 279] width 357 height 27
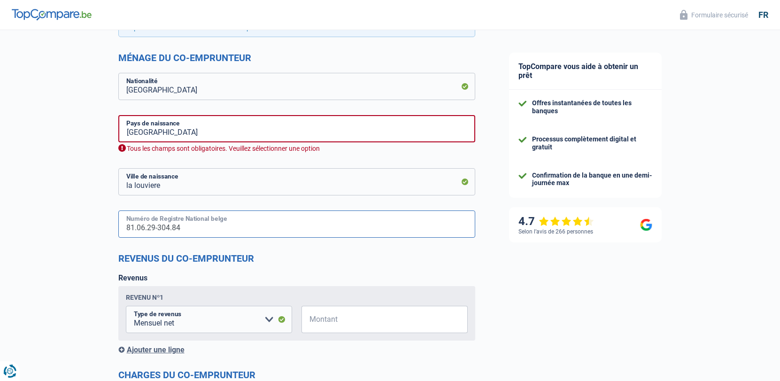
scroll to position [691, 0]
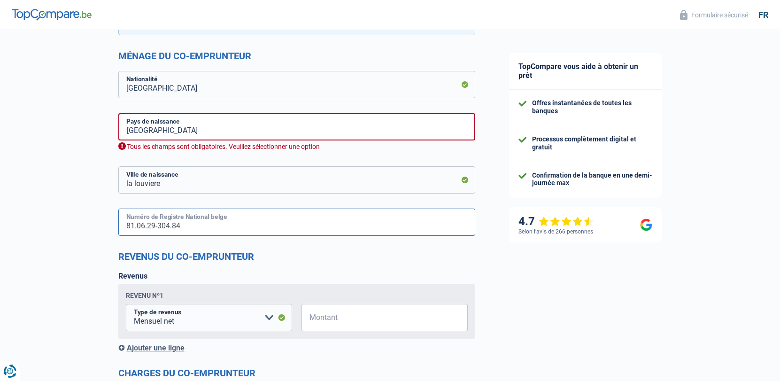
type input "81.06.29-304.84"
click at [234, 132] on input "[GEOGRAPHIC_DATA]" at bounding box center [296, 126] width 357 height 27
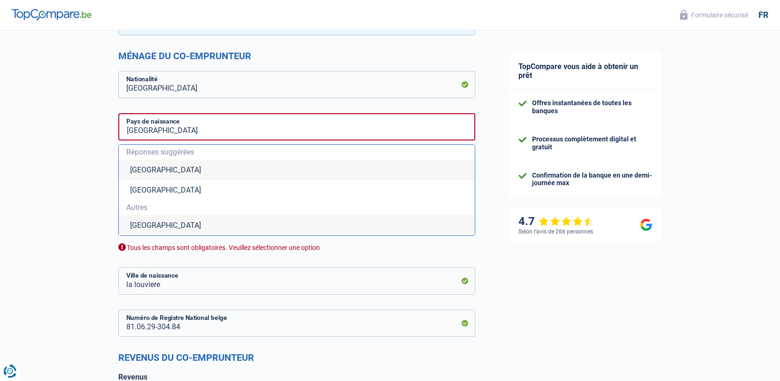
click at [161, 187] on li "[GEOGRAPHIC_DATA]" at bounding box center [297, 190] width 356 height 20
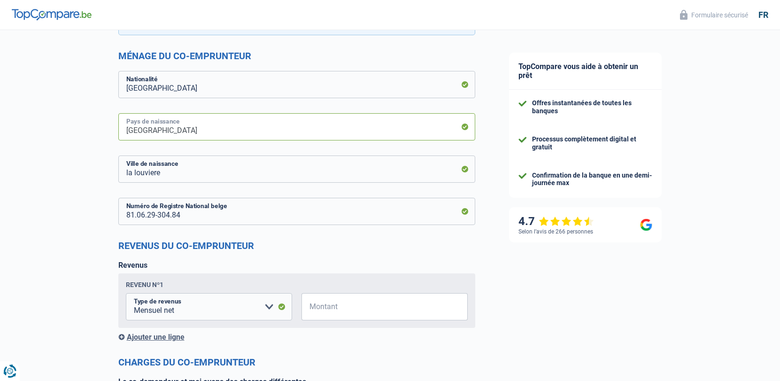
click at [191, 137] on input "[GEOGRAPHIC_DATA]" at bounding box center [296, 126] width 357 height 27
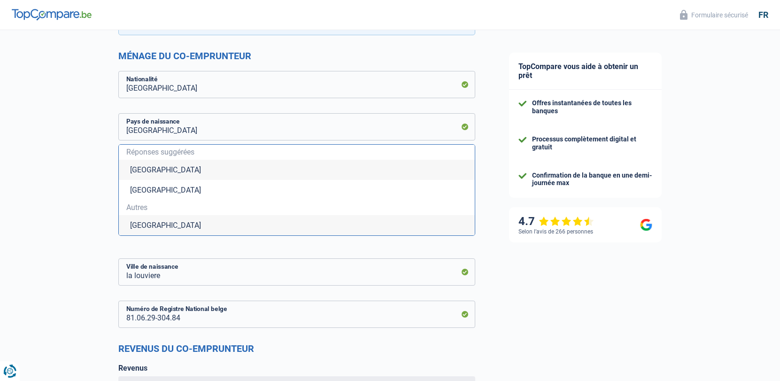
click at [168, 170] on li "[GEOGRAPHIC_DATA]" at bounding box center [297, 170] width 356 height 20
type input "[GEOGRAPHIC_DATA]"
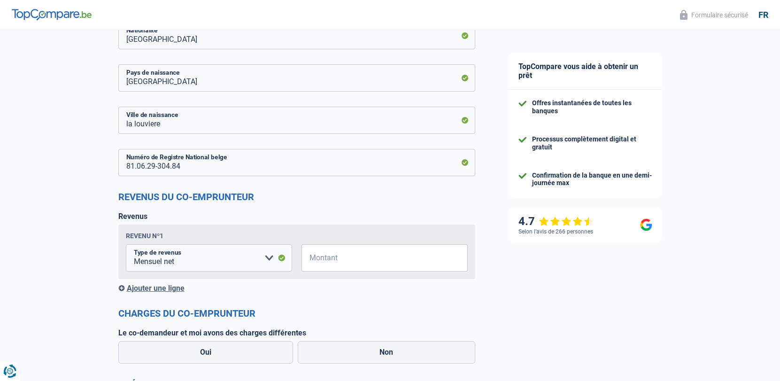
scroll to position [828, 0]
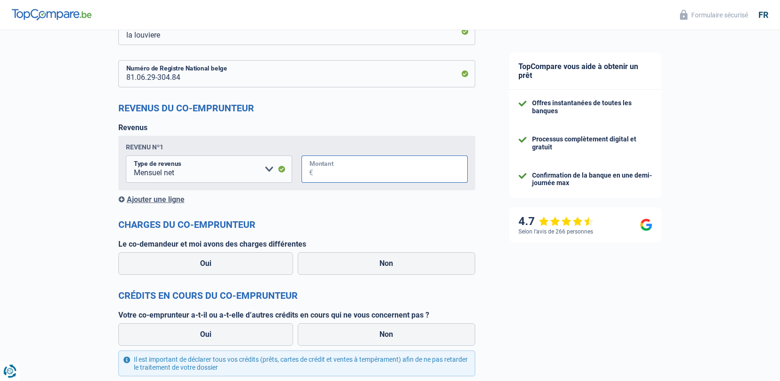
click at [335, 178] on input "Montant" at bounding box center [390, 168] width 155 height 27
type input "1.200"
click at [389, 260] on label "Non" at bounding box center [387, 263] width 178 height 23
click at [389, 260] on input "Non" at bounding box center [387, 263] width 178 height 23
radio input "true"
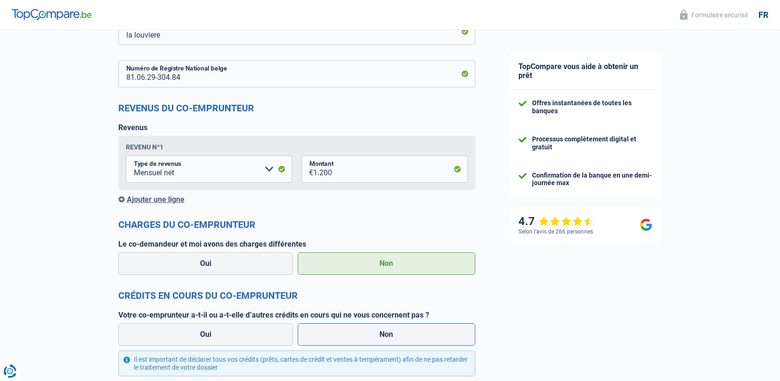
click at [372, 333] on label "Non" at bounding box center [387, 334] width 178 height 23
click at [372, 333] on input "Non" at bounding box center [387, 334] width 178 height 23
radio input "true"
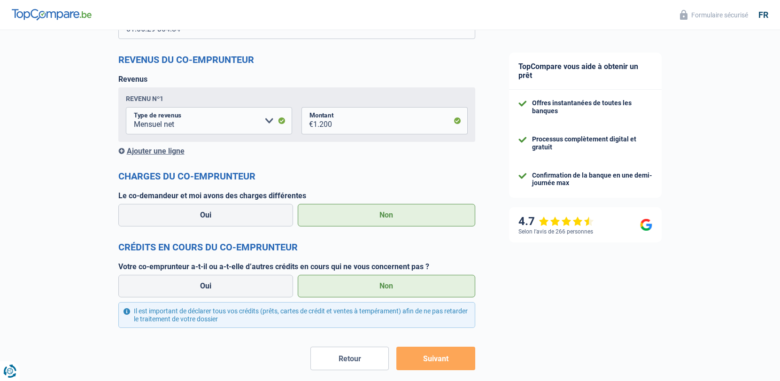
scroll to position [920, 0]
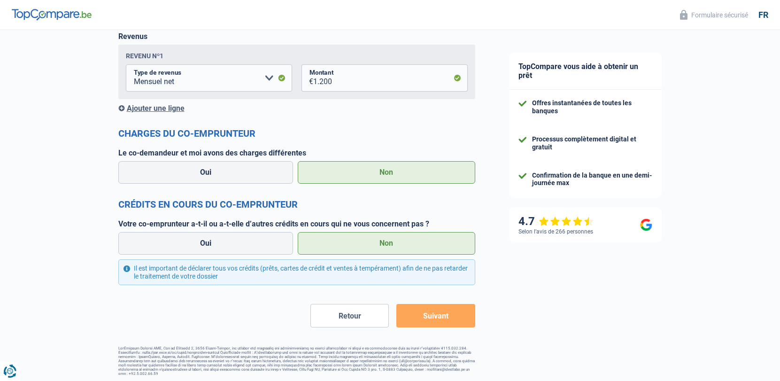
click at [426, 320] on button "Suivant" at bounding box center [435, 315] width 78 height 23
click at [428, 314] on button "Suivant" at bounding box center [435, 315] width 78 height 23
click at [441, 320] on button "Suivant" at bounding box center [435, 315] width 78 height 23
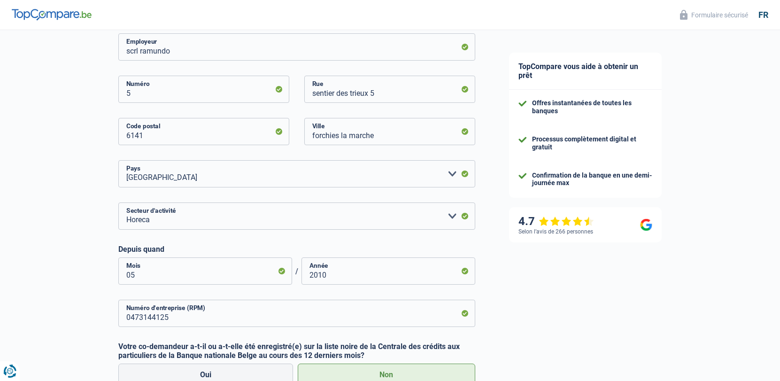
scroll to position [391, 0]
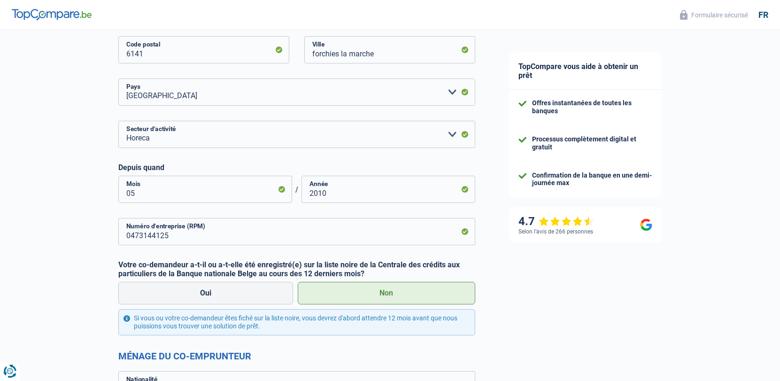
click at [372, 297] on label "Non" at bounding box center [387, 293] width 178 height 23
click at [372, 297] on input "Non" at bounding box center [387, 293] width 178 height 23
click at [384, 296] on label "Non" at bounding box center [387, 293] width 178 height 23
click at [384, 296] on input "Non" at bounding box center [387, 293] width 178 height 23
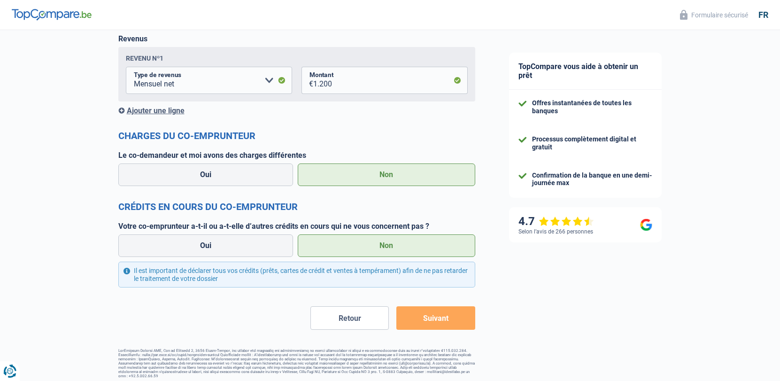
scroll to position [920, 0]
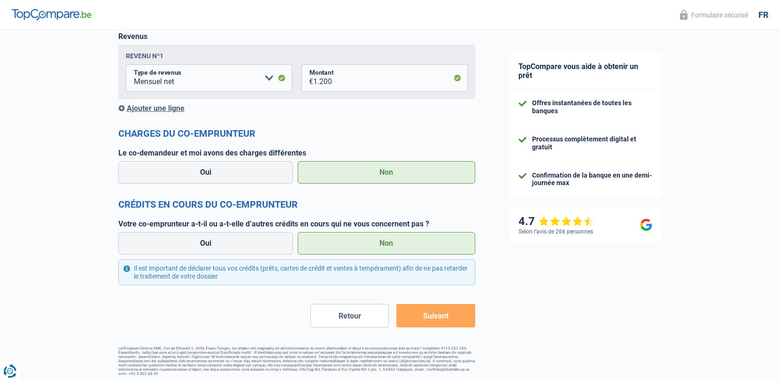
click at [434, 317] on button "Suivant" at bounding box center [435, 315] width 78 height 23
click at [435, 316] on button "Suivant" at bounding box center [435, 315] width 78 height 23
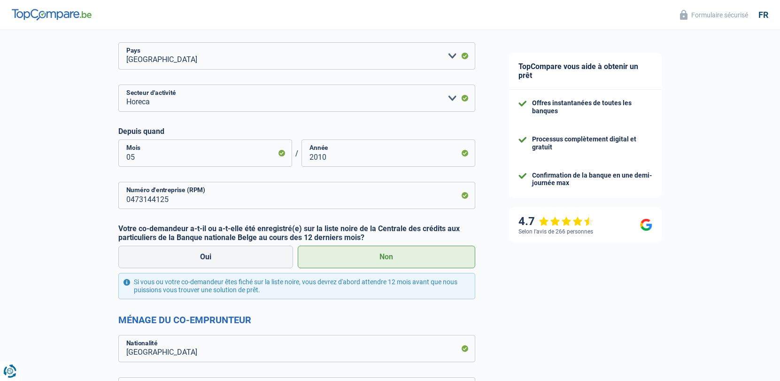
scroll to position [522, 0]
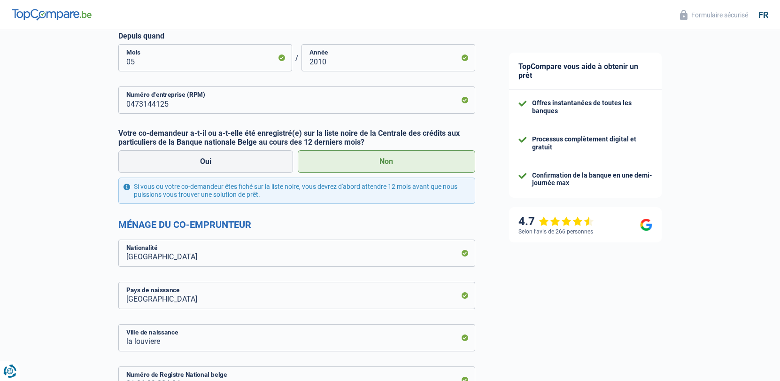
click at [387, 161] on label "Non" at bounding box center [387, 161] width 178 height 23
click at [387, 161] on input "Non" at bounding box center [387, 161] width 178 height 23
click at [387, 161] on label "Non" at bounding box center [387, 161] width 178 height 23
click at [387, 161] on input "Non" at bounding box center [387, 161] width 178 height 23
click at [387, 161] on label "Non" at bounding box center [387, 161] width 178 height 23
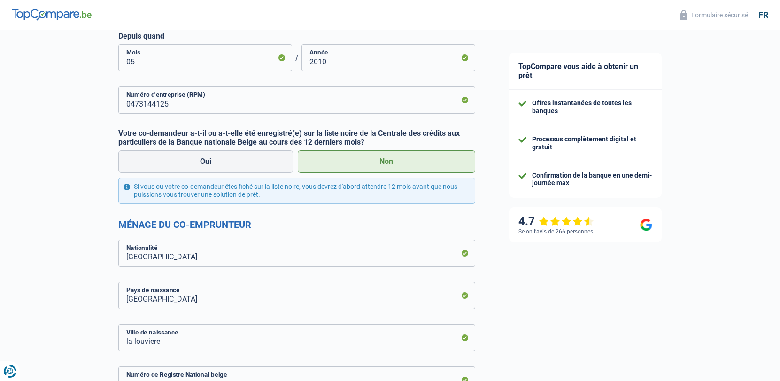
click at [387, 161] on input "Non" at bounding box center [387, 161] width 178 height 23
click at [387, 161] on label "Non" at bounding box center [387, 161] width 178 height 23
click at [387, 161] on input "Non" at bounding box center [387, 161] width 178 height 23
click at [387, 161] on label "Non" at bounding box center [387, 161] width 178 height 23
click at [387, 161] on input "Non" at bounding box center [387, 161] width 178 height 23
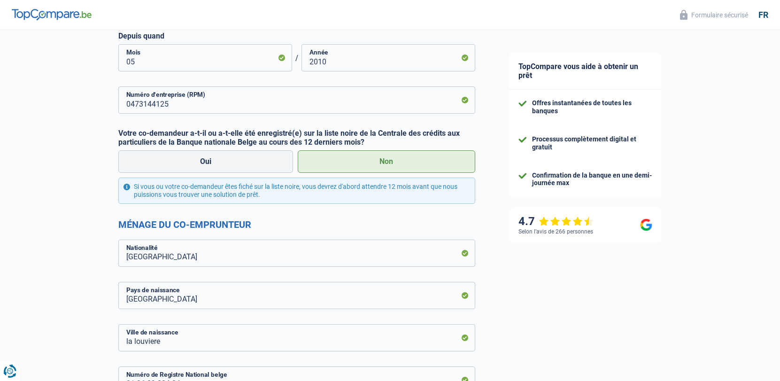
click at [387, 161] on label "Non" at bounding box center [387, 161] width 178 height 23
click at [387, 161] on input "Non" at bounding box center [387, 161] width 178 height 23
click at [387, 161] on label "Non" at bounding box center [387, 161] width 178 height 23
click at [387, 161] on input "Non" at bounding box center [387, 161] width 178 height 23
click at [387, 161] on label "Non" at bounding box center [387, 161] width 178 height 23
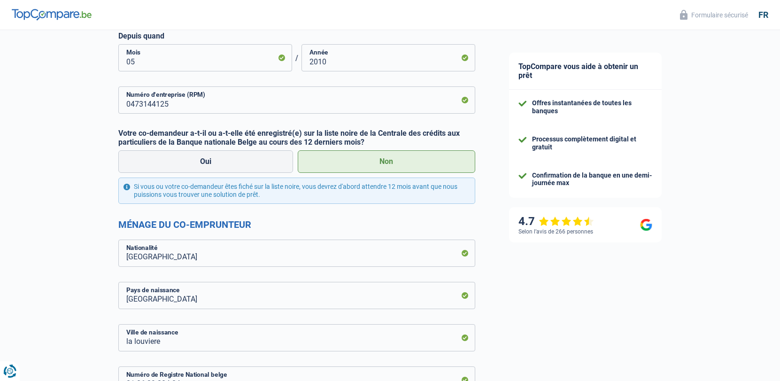
click at [387, 161] on input "Non" at bounding box center [387, 161] width 178 height 23
click at [203, 162] on label "Oui" at bounding box center [205, 161] width 175 height 23
click at [203, 162] on input "Oui" at bounding box center [205, 161] width 175 height 23
radio input "true"
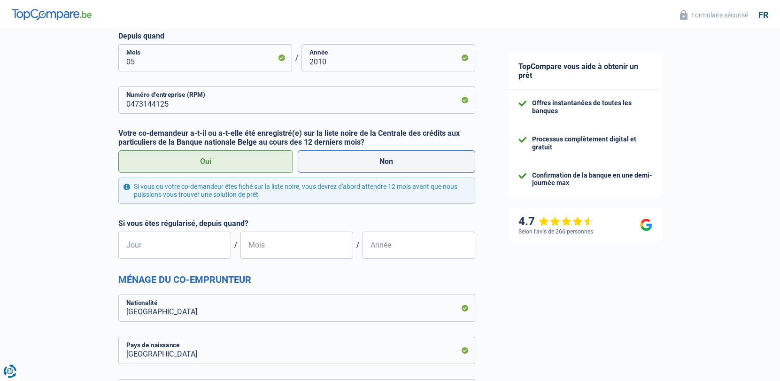
click at [384, 164] on label "Non" at bounding box center [387, 161] width 178 height 23
click at [384, 164] on input "Non" at bounding box center [387, 161] width 178 height 23
radio input "true"
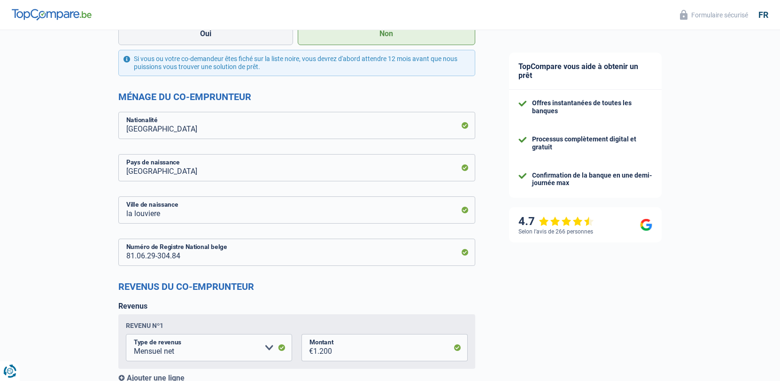
scroll to position [764, 0]
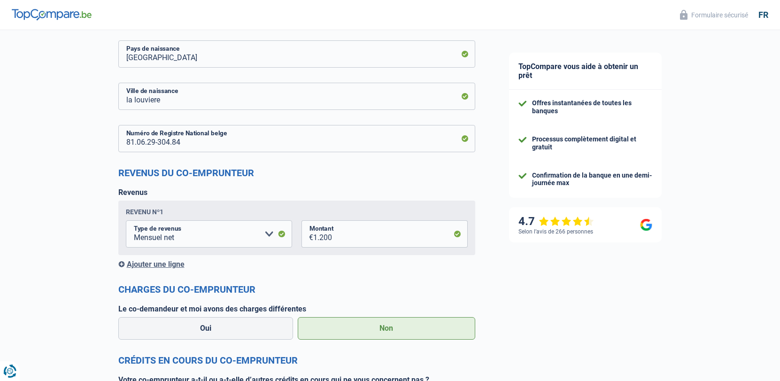
click at [382, 332] on label "Non" at bounding box center [387, 328] width 178 height 23
click at [382, 332] on input "Non" at bounding box center [387, 328] width 178 height 23
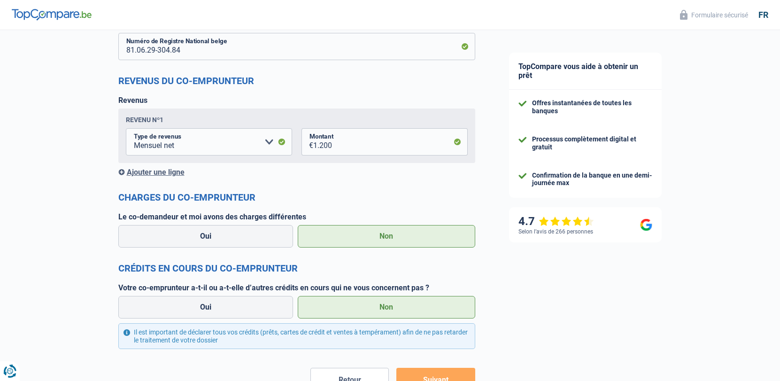
scroll to position [920, 0]
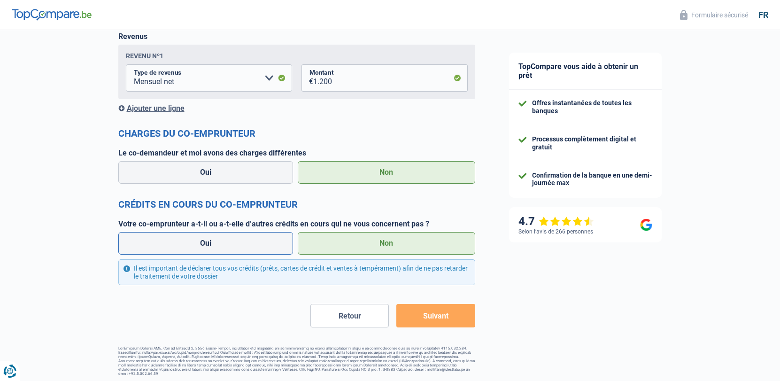
click at [209, 246] on label "Oui" at bounding box center [205, 243] width 175 height 23
click at [209, 246] on input "Oui" at bounding box center [205, 243] width 175 height 23
radio input "true"
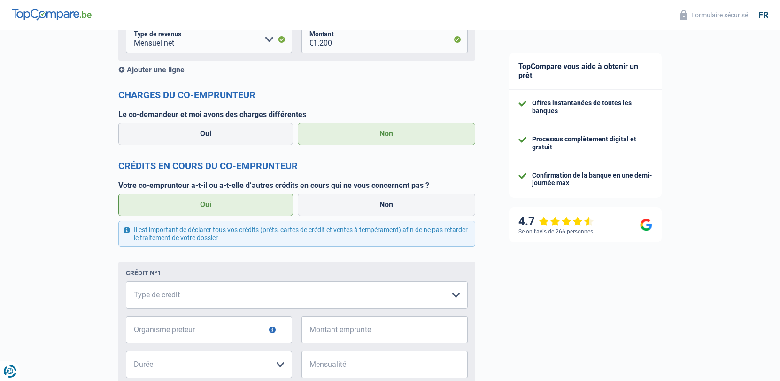
scroll to position [986, 0]
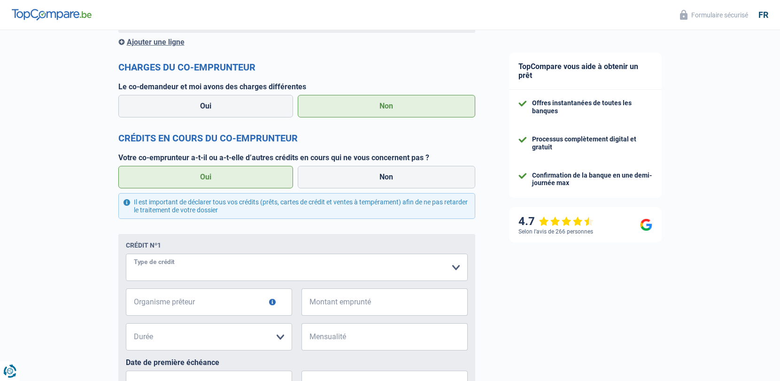
click at [287, 273] on select "Carte ou ouverture de crédit Prêt hypothécaire Vente à tempérament Prêt à tempé…" at bounding box center [297, 267] width 342 height 27
select select "mortgage"
click at [237, 303] on input "Organisme prêteur" at bounding box center [209, 301] width 166 height 27
type input "cph"
click at [326, 312] on input "Montant emprunté" at bounding box center [390, 301] width 155 height 27
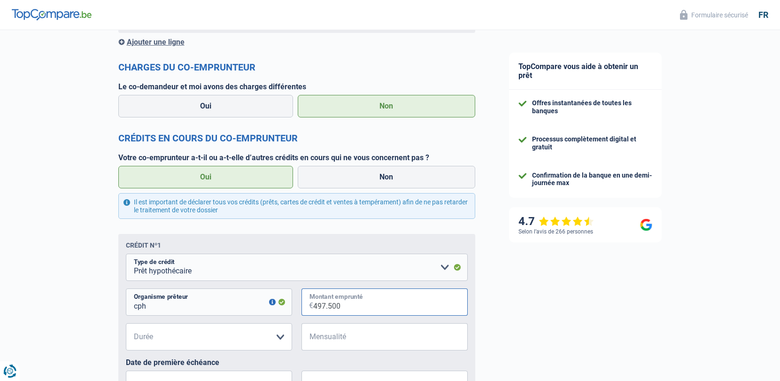
type input "497.500"
click at [252, 327] on select "120 mois 180 mois 240 mois 300 mois 360 mois 420 mois Veuillez sélectionner une…" at bounding box center [209, 336] width 166 height 27
select select "300"
click at [370, 344] on input "Mensualité" at bounding box center [390, 336] width 155 height 27
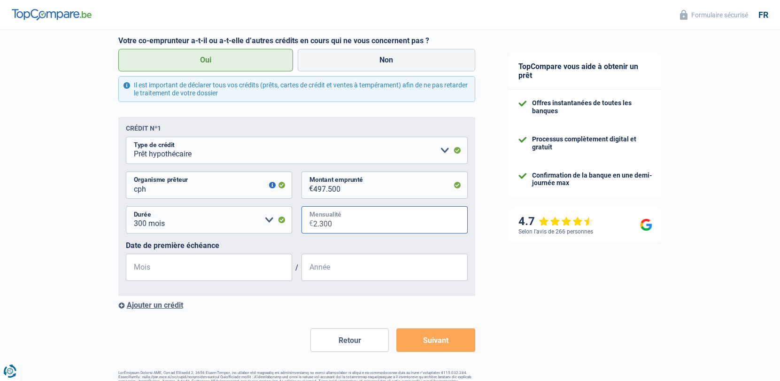
scroll to position [1127, 0]
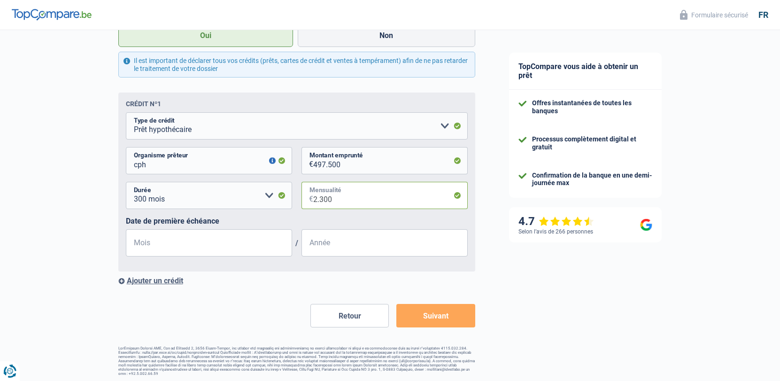
type input "2.300"
click at [168, 236] on input "Mois" at bounding box center [209, 242] width 166 height 27
type input "1"
click at [347, 243] on input "Année" at bounding box center [385, 242] width 166 height 27
type input "2017"
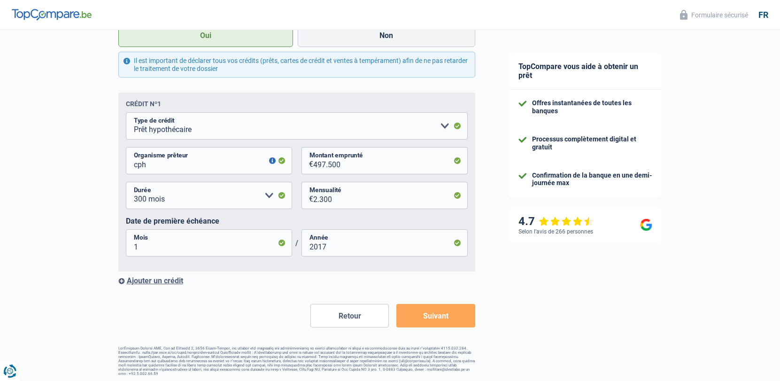
click at [158, 284] on div "Ajouter un crédit" at bounding box center [296, 280] width 357 height 9
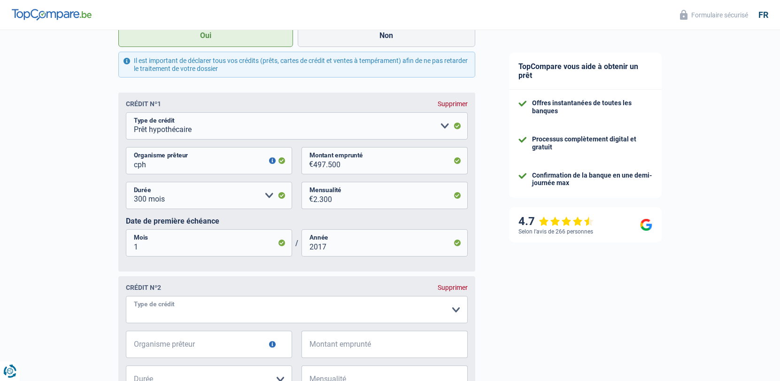
click at [165, 307] on select "Carte ou ouverture de crédit Prêt hypothécaire Vente à tempérament Prêt à tempé…" at bounding box center [297, 309] width 342 height 27
select select "mortgage"
click at [169, 346] on input "Organisme prêteur" at bounding box center [209, 344] width 166 height 27
type input "cph"
click at [349, 342] on input "Montant emprunté" at bounding box center [390, 344] width 155 height 27
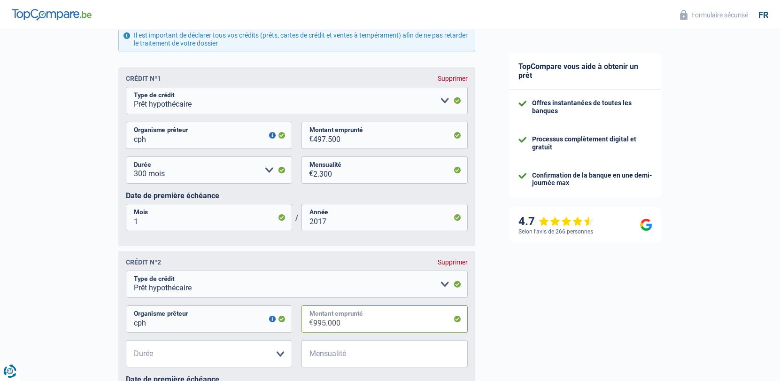
scroll to position [1153, 0]
type input "995.000"
click at [216, 349] on select "120 mois 180 mois 240 mois 300 mois 360 mois 420 mois Veuillez sélectionner une…" at bounding box center [209, 352] width 166 height 27
select select "240"
click at [308, 349] on span "€" at bounding box center [308, 352] width 12 height 27
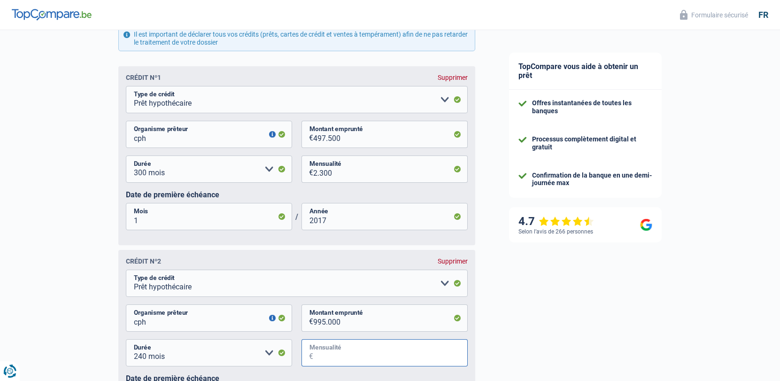
click at [317, 351] on input "Mensualité" at bounding box center [390, 352] width 155 height 27
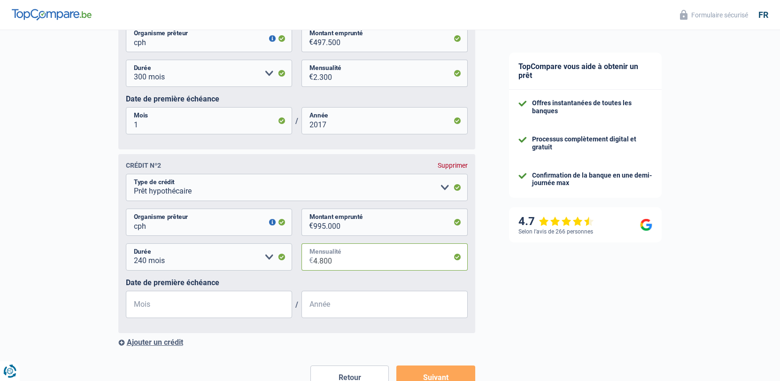
scroll to position [1274, 0]
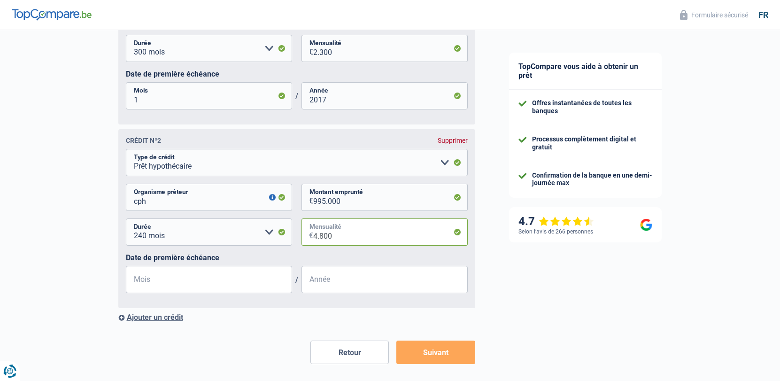
type input "4.800"
click at [158, 271] on input "Mois" at bounding box center [209, 279] width 166 height 27
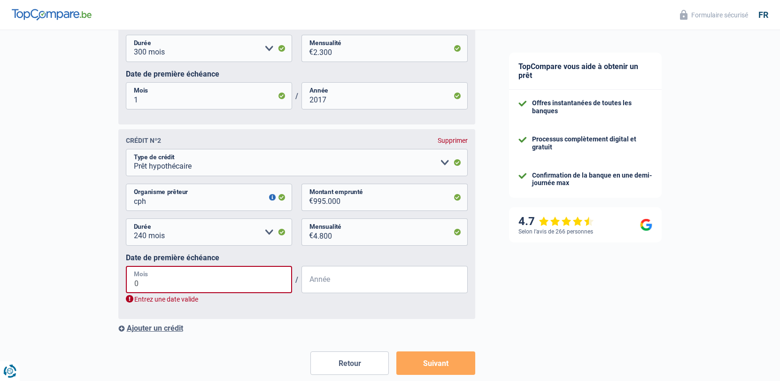
type input "05"
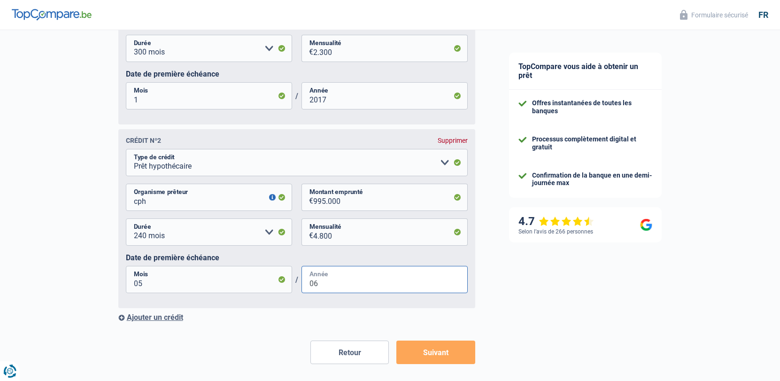
type input "0"
type input "2021"
click at [129, 319] on div "Ajouter un crédit" at bounding box center [296, 317] width 357 height 9
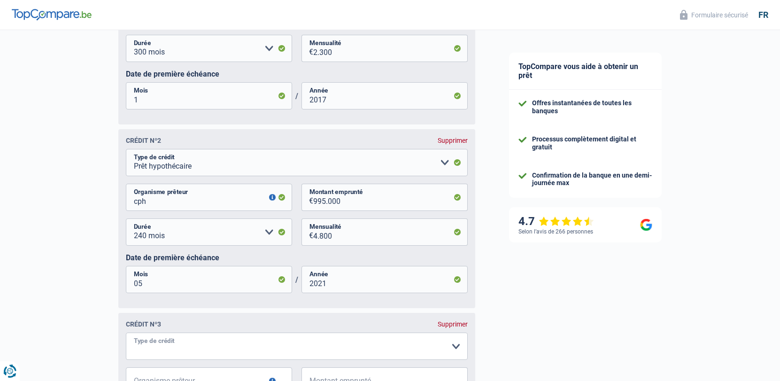
click at [164, 353] on select "Carte ou ouverture de crédit Prêt hypothécaire Vente à tempérament Prêt à tempé…" at bounding box center [297, 346] width 342 height 27
select select "creditConsolidation"
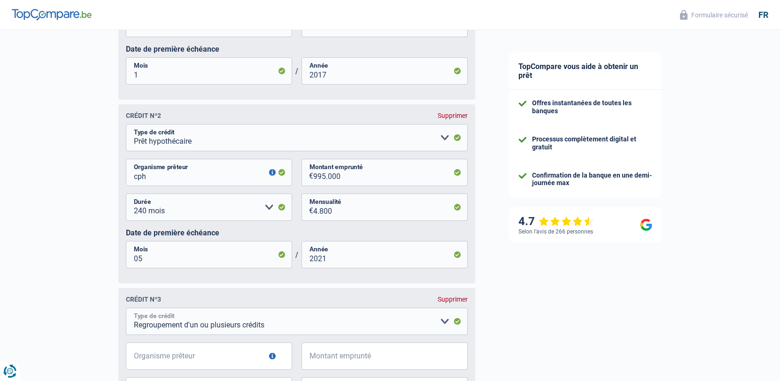
scroll to position [1335, 0]
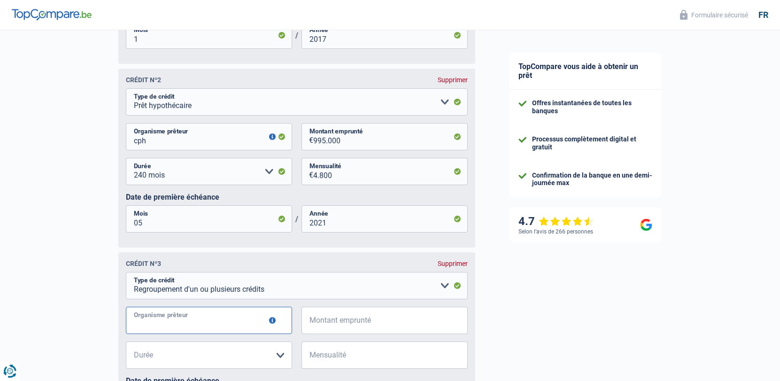
click at [250, 327] on input "Organisme prêteur" at bounding box center [209, 320] width 166 height 27
type input "europabank"
click at [326, 325] on input "Montant emprunté" at bounding box center [390, 320] width 155 height 27
type input "45.000"
click at [291, 355] on select "12 mois 18 mois 24 mois 30 mois 36 mois 42 mois 48 mois 60 mois 72 mois 84 mois…" at bounding box center [209, 354] width 166 height 27
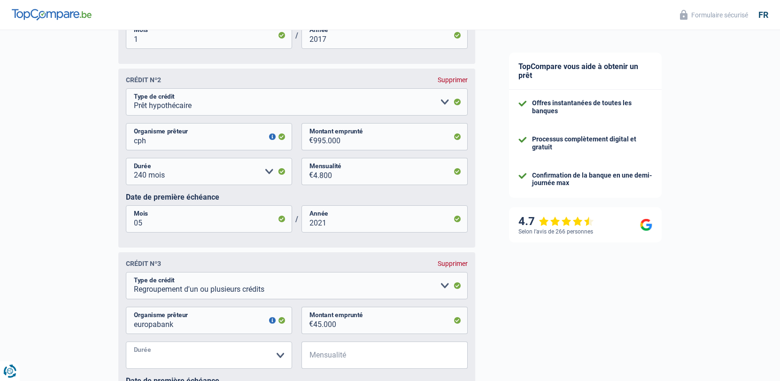
select select "120"
click at [328, 357] on input "Mensualité" at bounding box center [390, 354] width 155 height 27
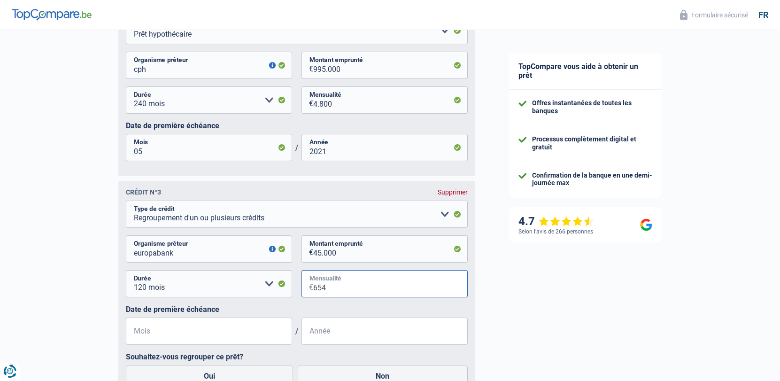
scroll to position [1538, 0]
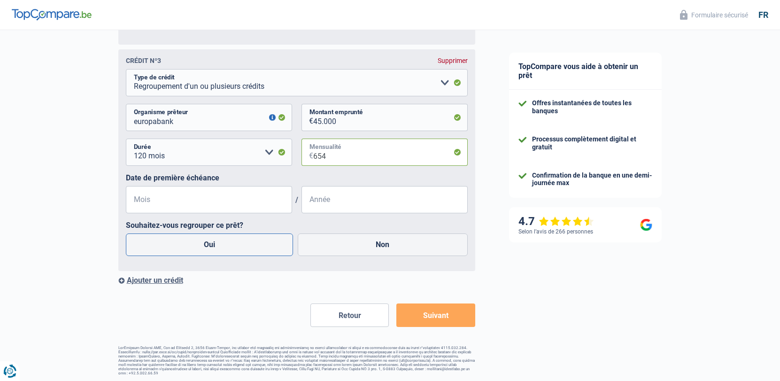
type input "654"
click at [201, 245] on label "Oui" at bounding box center [210, 244] width 168 height 23
click at [201, 245] on input "Oui" at bounding box center [210, 244] width 168 height 23
radio input "true"
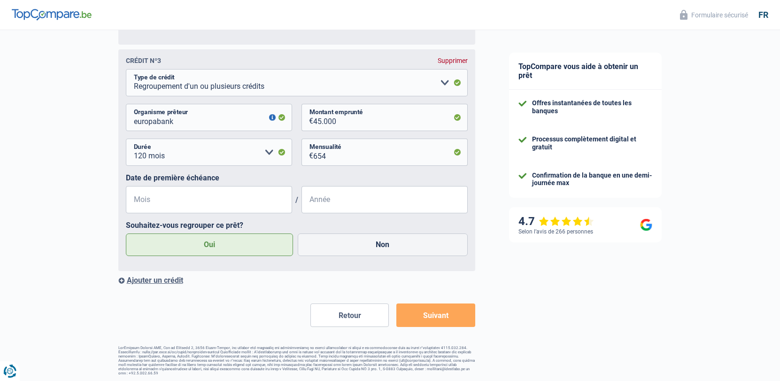
click at [151, 280] on div "Ajouter un crédit" at bounding box center [296, 280] width 357 height 9
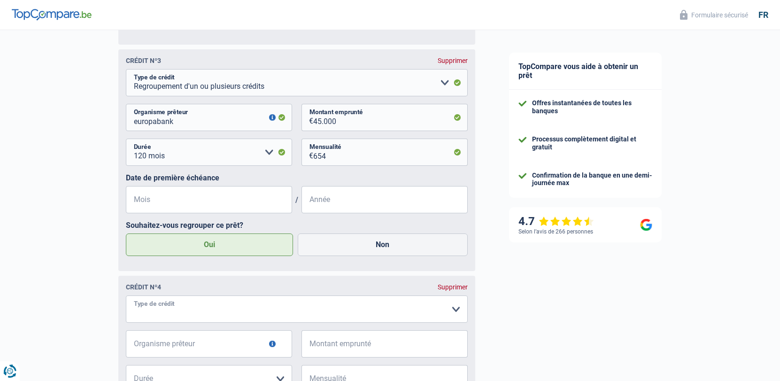
click at [162, 313] on select "Carte ou ouverture de crédit Prêt hypothécaire Vente à tempérament Prêt à tempé…" at bounding box center [297, 308] width 342 height 27
select select "cardOrCredit"
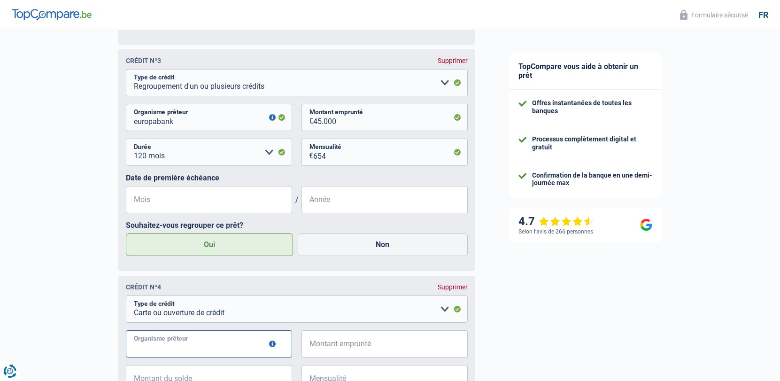
click at [227, 354] on input "Organisme prêteur" at bounding box center [209, 343] width 166 height 27
type input "fortis"
click at [331, 348] on input "Montant emprunté" at bounding box center [390, 343] width 155 height 27
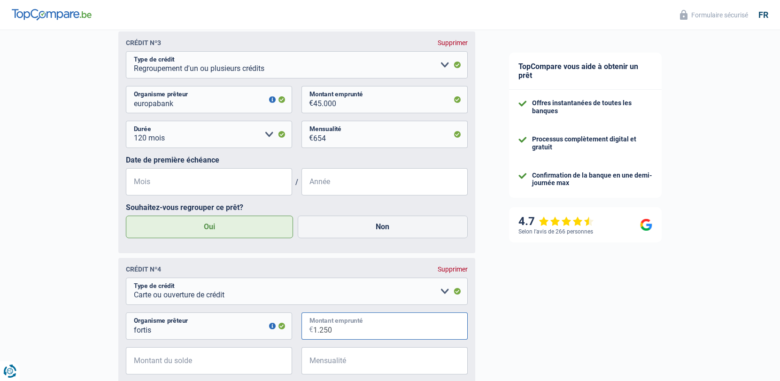
scroll to position [1595, 0]
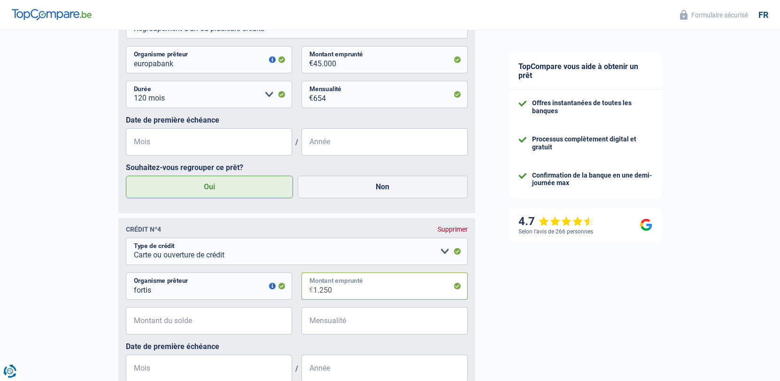
type input "1.250"
click at [233, 323] on input "Montant du solde" at bounding box center [215, 320] width 155 height 27
type input "1.250"
click at [337, 328] on input "Mensualité" at bounding box center [390, 320] width 155 height 27
type input "100"
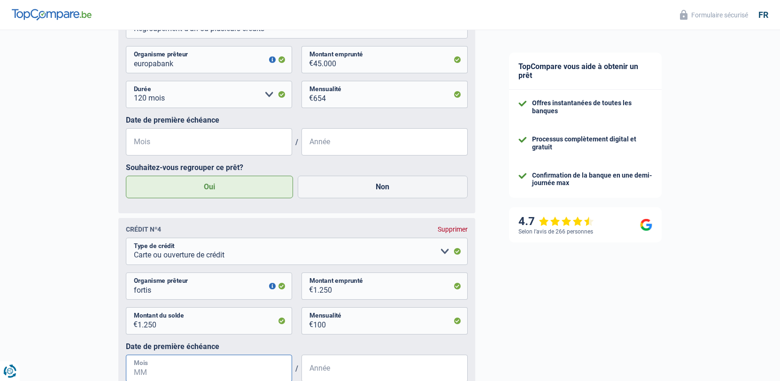
click at [223, 372] on input "Mois" at bounding box center [209, 368] width 166 height 27
type input "01"
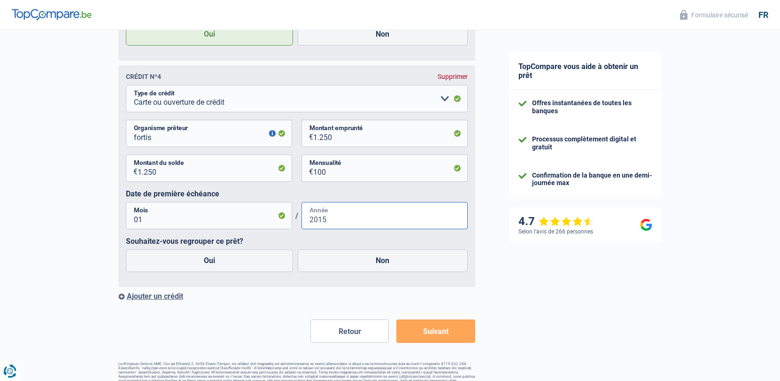
scroll to position [1764, 0]
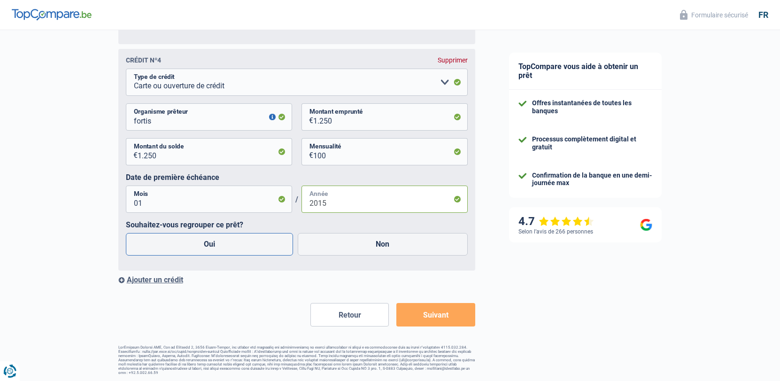
type input "2015"
click at [207, 247] on label "Oui" at bounding box center [210, 244] width 168 height 23
click at [207, 247] on input "Oui" at bounding box center [210, 244] width 168 height 23
radio input "true"
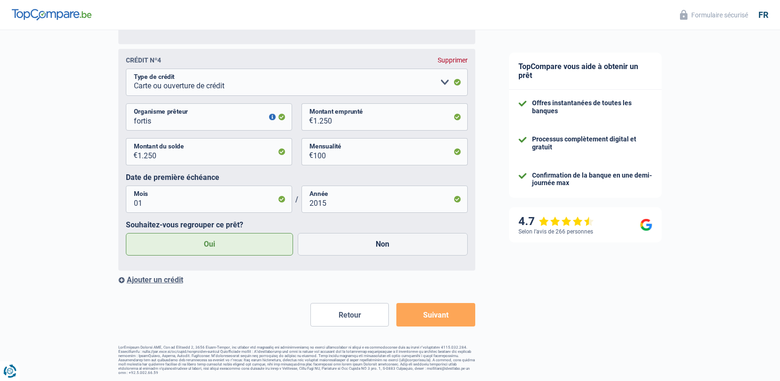
click at [155, 280] on div "Ajouter un crédit" at bounding box center [296, 279] width 357 height 9
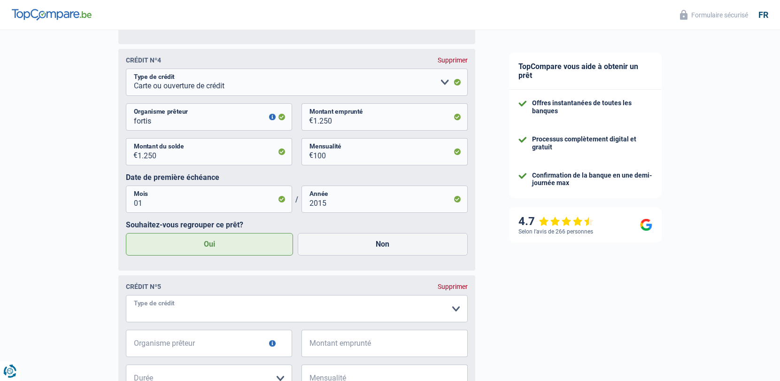
click at [175, 305] on select "Carte ou ouverture de crédit Prêt hypothécaire Vente à tempérament Prêt à tempé…" at bounding box center [297, 308] width 342 height 27
select select "cardOrCredit"
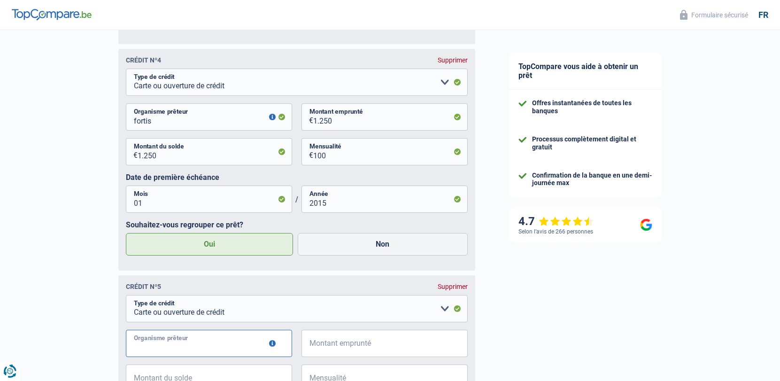
click at [186, 344] on input "Organisme prêteur" at bounding box center [209, 343] width 166 height 27
type input "optline"
click at [367, 352] on input "Montant emprunté" at bounding box center [390, 343] width 155 height 27
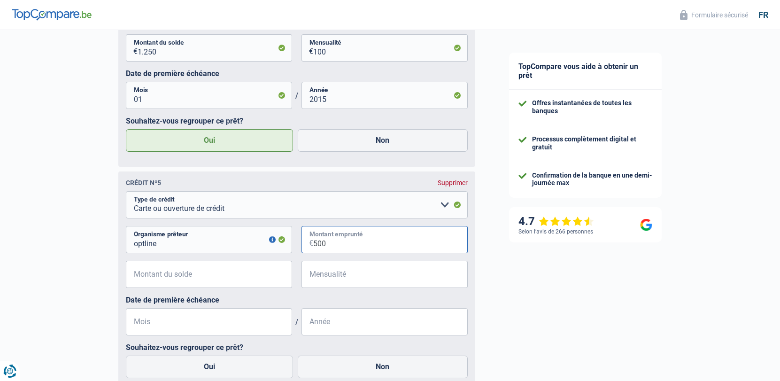
scroll to position [1879, 0]
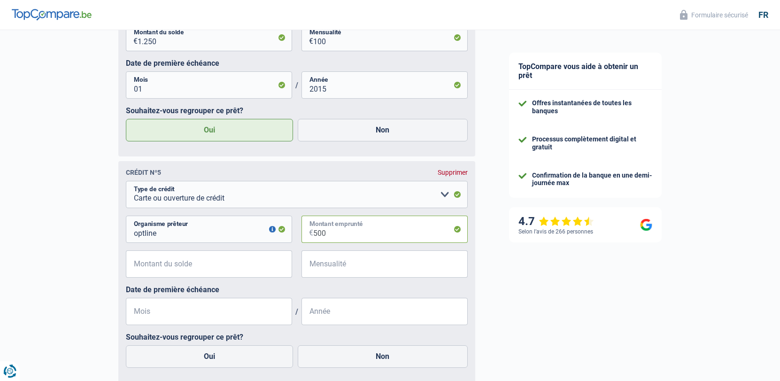
type input "500"
click at [197, 272] on input "Montant du solde" at bounding box center [215, 263] width 155 height 27
type input "5.000"
click at [348, 265] on input "Mensualité" at bounding box center [390, 263] width 155 height 27
type input "250"
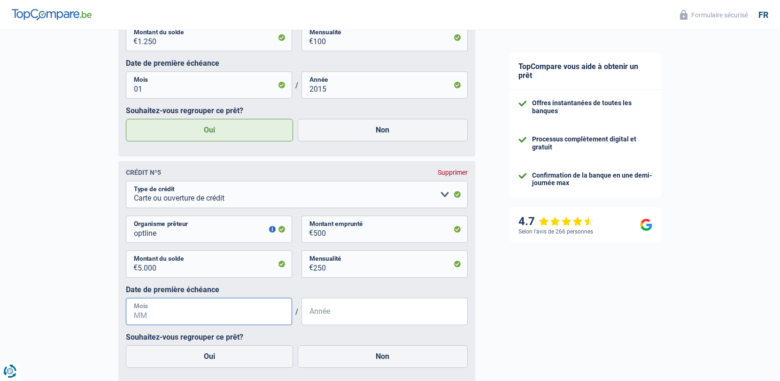
click at [156, 317] on input "Mois" at bounding box center [209, 311] width 166 height 27
type input "1"
click at [325, 311] on input "Année" at bounding box center [385, 311] width 166 height 27
type input "2015"
click at [210, 356] on label "Oui" at bounding box center [210, 356] width 168 height 23
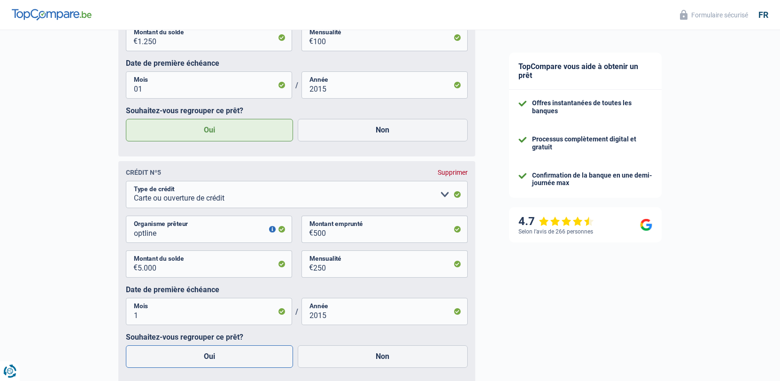
click at [210, 356] on input "Oui" at bounding box center [210, 356] width 168 height 23
radio input "true"
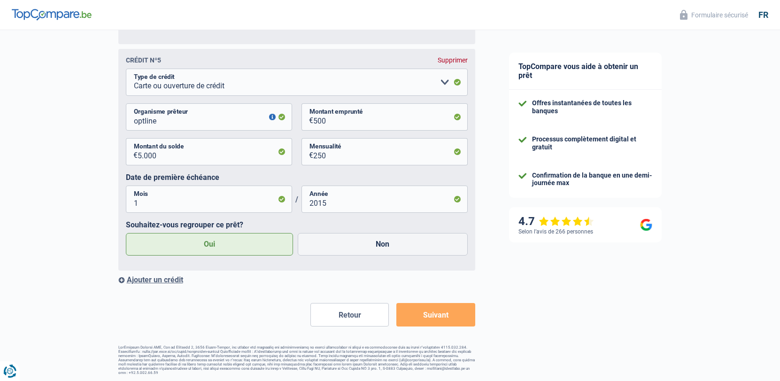
click at [443, 321] on button "Suivant" at bounding box center [435, 314] width 78 height 23
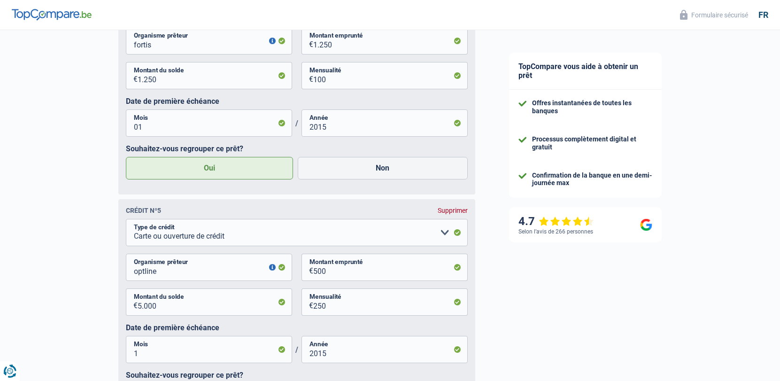
scroll to position [2002, 0]
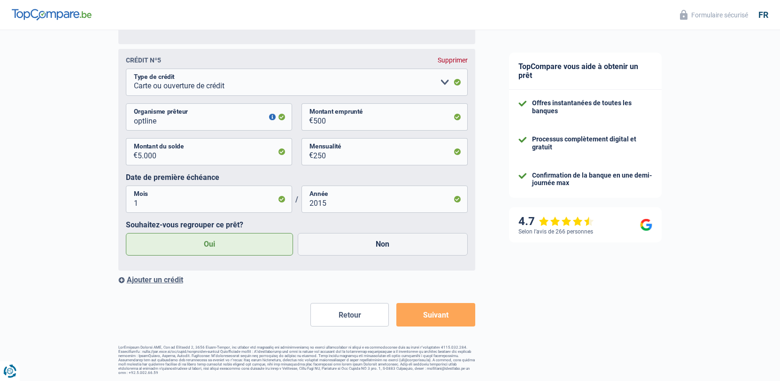
click at [436, 315] on button "Suivant" at bounding box center [435, 314] width 78 height 23
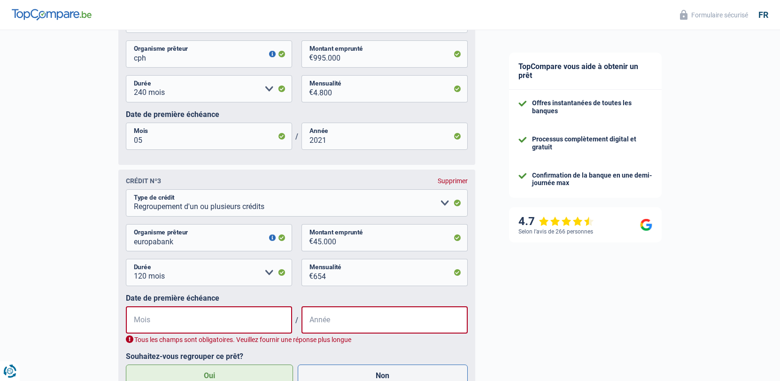
scroll to position [1493, 0]
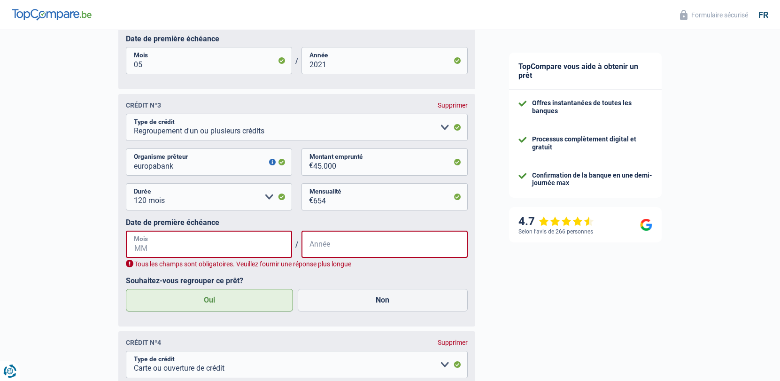
click at [176, 252] on input "Mois" at bounding box center [209, 244] width 166 height 27
type input "01"
type input "1"
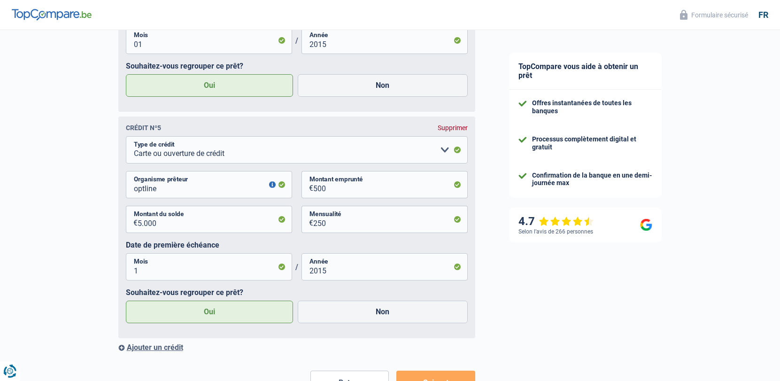
scroll to position [1971, 0]
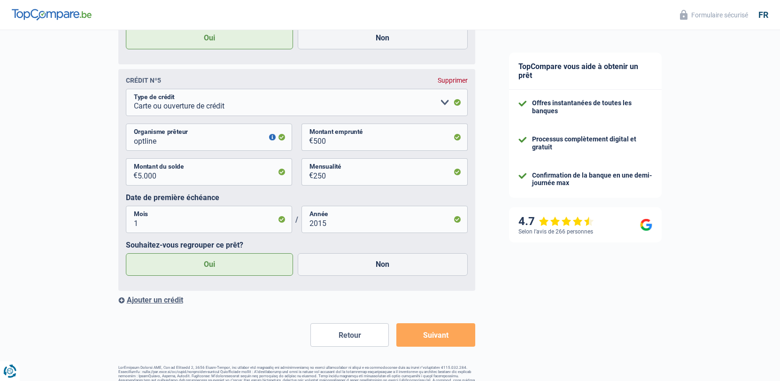
type input "2023"
click at [415, 337] on button "Suivant" at bounding box center [435, 334] width 78 height 23
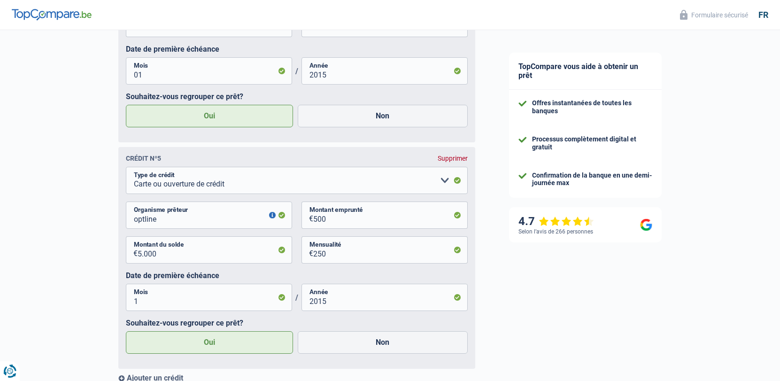
scroll to position [1991, 0]
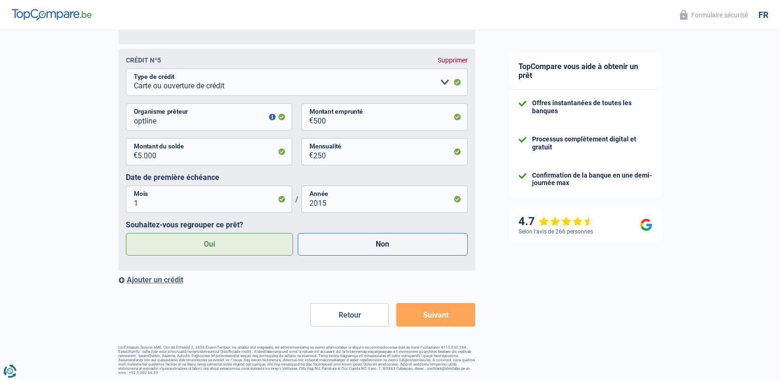
click at [349, 252] on label "Non" at bounding box center [383, 244] width 170 height 23
click at [349, 252] on input "Non" at bounding box center [383, 244] width 170 height 23
radio input "true"
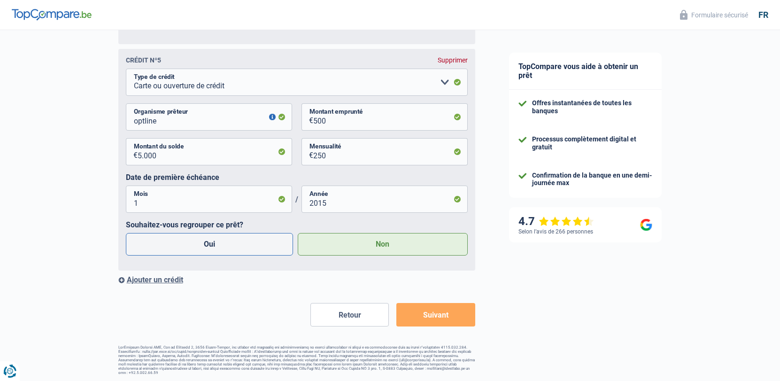
click at [218, 248] on label "Oui" at bounding box center [210, 244] width 168 height 23
click at [218, 248] on input "Oui" at bounding box center [210, 244] width 168 height 23
radio input "true"
radio input "false"
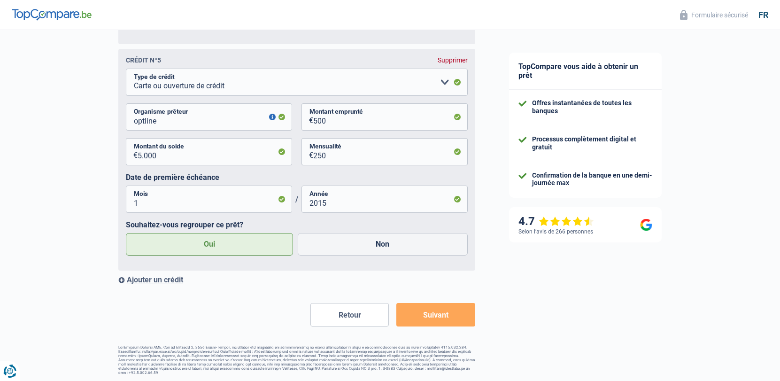
click at [436, 318] on button "Suivant" at bounding box center [435, 314] width 78 height 23
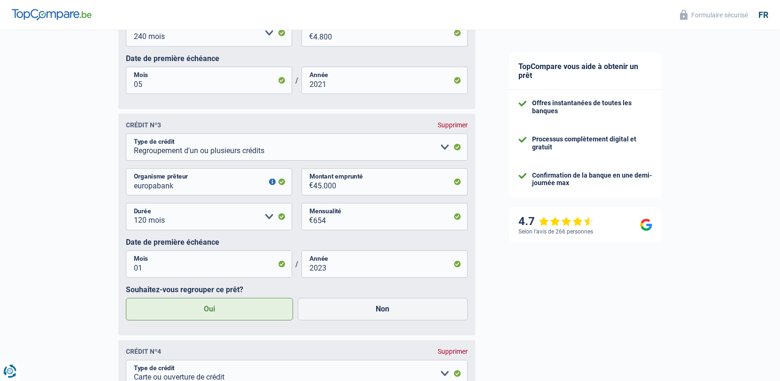
scroll to position [1459, 0]
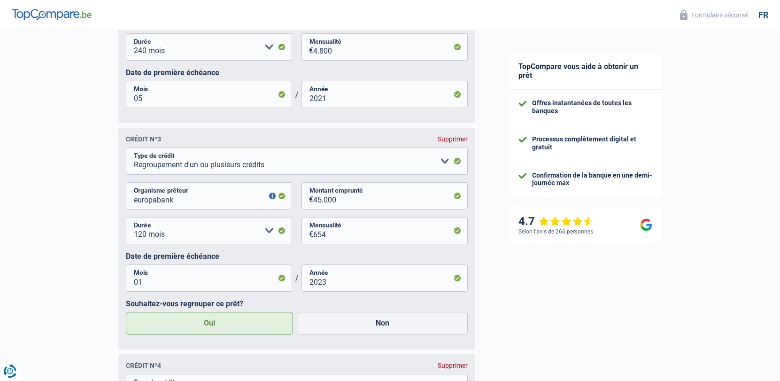
click at [229, 317] on label "Oui" at bounding box center [210, 323] width 168 height 23
click at [229, 317] on input "Oui" at bounding box center [210, 323] width 168 height 23
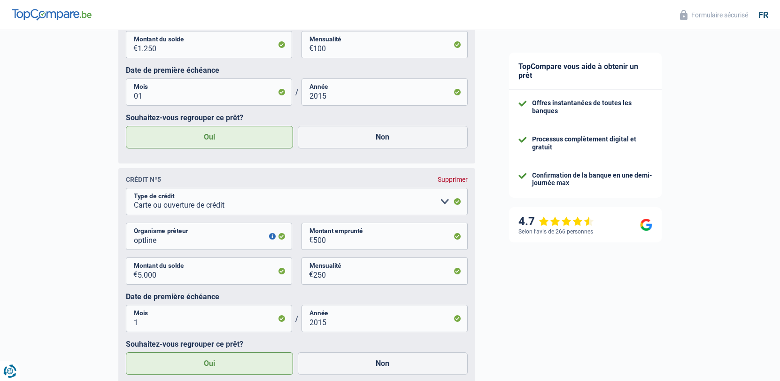
scroll to position [1991, 0]
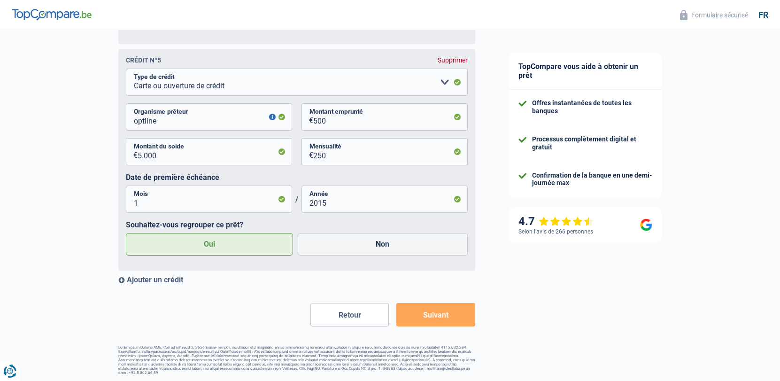
click at [425, 318] on button "Suivant" at bounding box center [435, 314] width 78 height 23
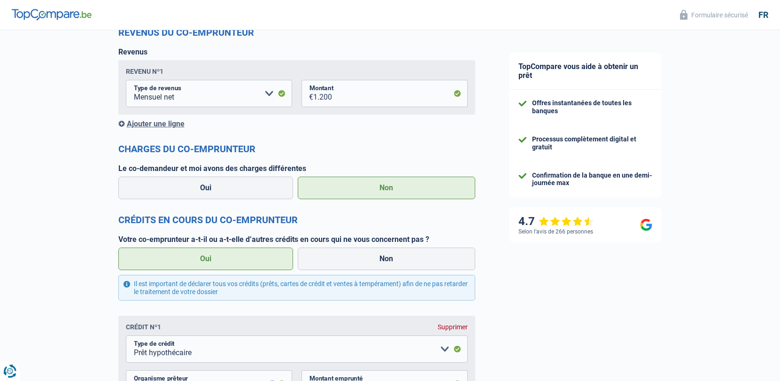
scroll to position [537, 0]
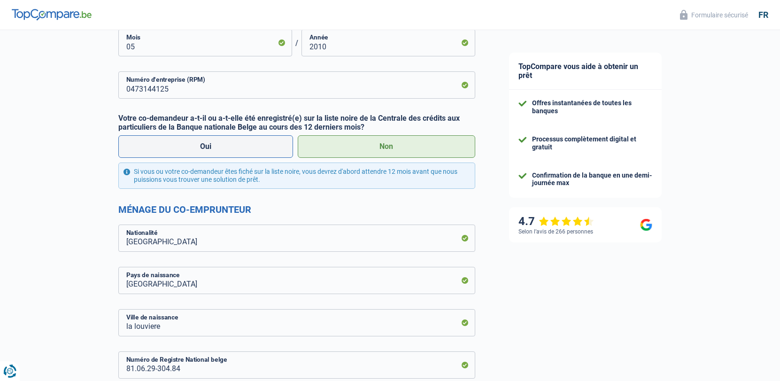
click at [260, 156] on label "Oui" at bounding box center [205, 146] width 175 height 23
click at [260, 156] on input "Oui" at bounding box center [205, 146] width 175 height 23
radio input "true"
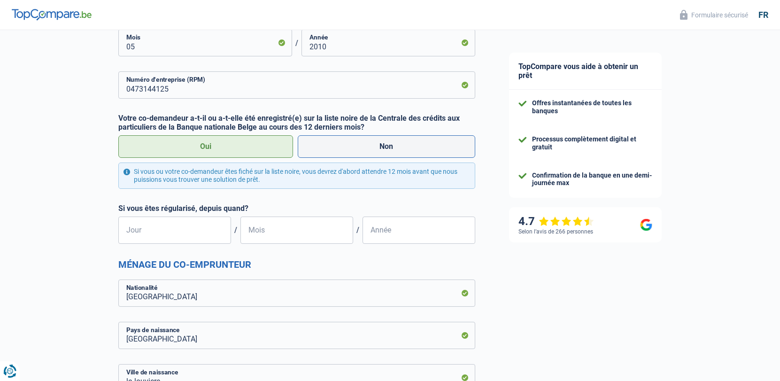
click at [365, 153] on label "Non" at bounding box center [387, 146] width 178 height 23
click at [365, 153] on input "Non" at bounding box center [387, 146] width 178 height 23
radio input "true"
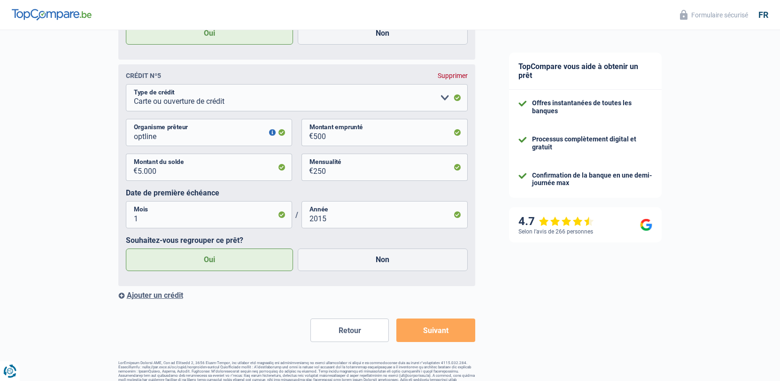
scroll to position [1991, 0]
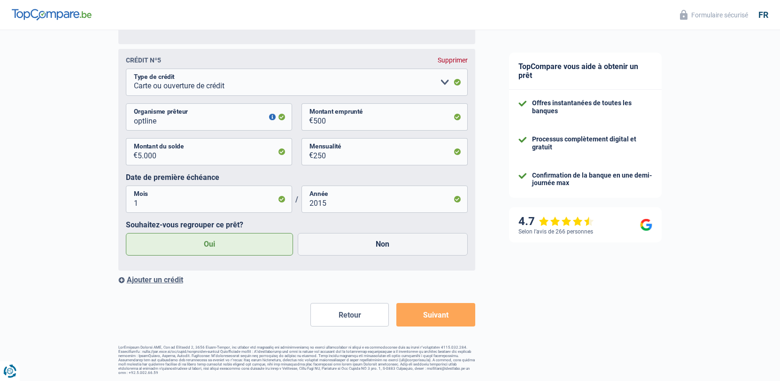
click at [431, 318] on button "Suivant" at bounding box center [435, 314] width 78 height 23
click at [462, 323] on button "Suivant" at bounding box center [435, 314] width 78 height 23
click at [460, 321] on button "Suivant" at bounding box center [435, 314] width 78 height 23
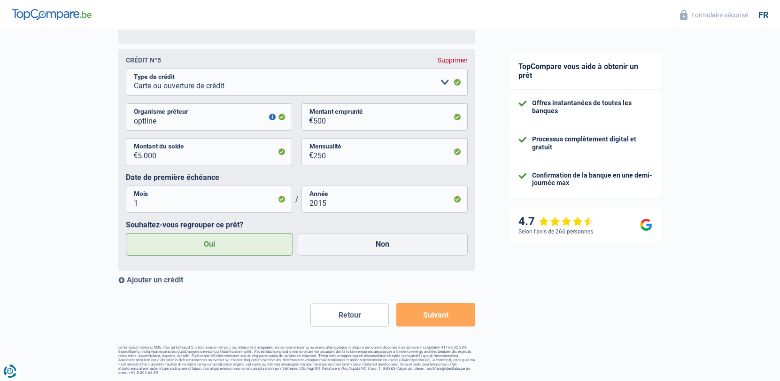
click at [460, 321] on button "Suivant" at bounding box center [435, 314] width 78 height 23
click at [459, 321] on button "Suivant" at bounding box center [435, 314] width 78 height 23
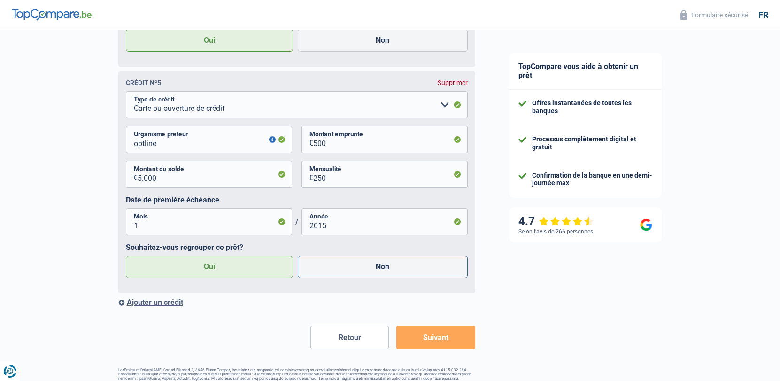
scroll to position [1932, 0]
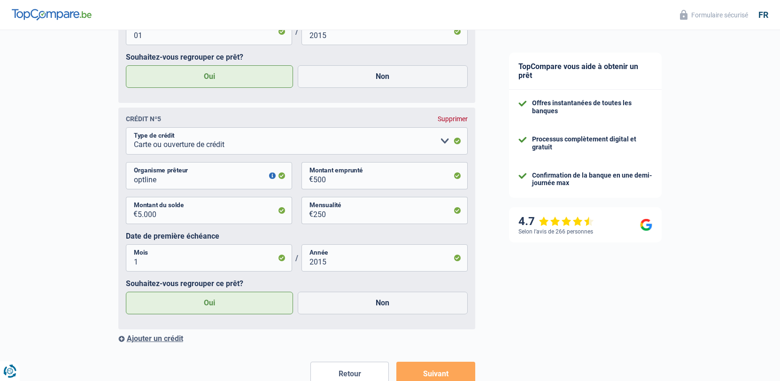
click at [271, 179] on button "button" at bounding box center [272, 175] width 7 height 7
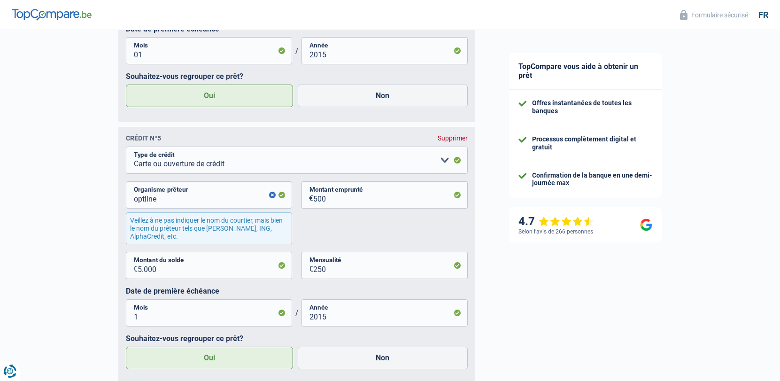
scroll to position [2075, 0]
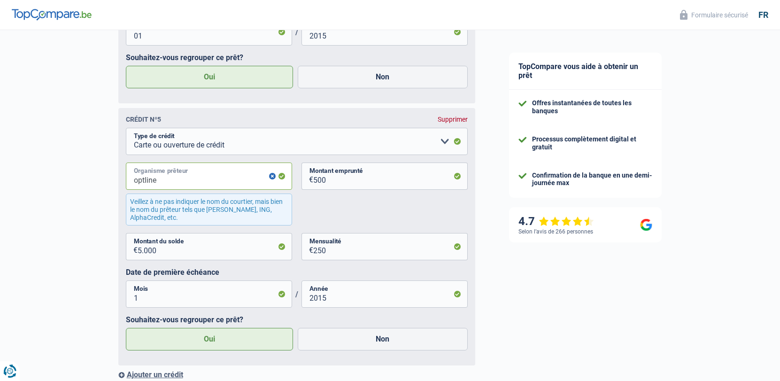
click at [231, 179] on input "optline" at bounding box center [209, 176] width 166 height 27
type input "o"
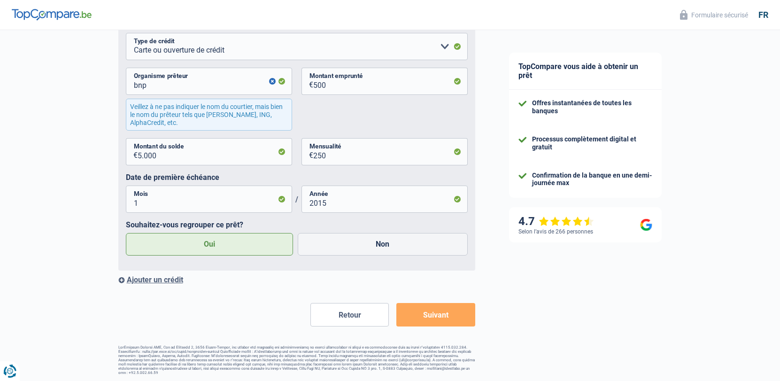
click at [445, 315] on button "Suivant" at bounding box center [435, 314] width 78 height 23
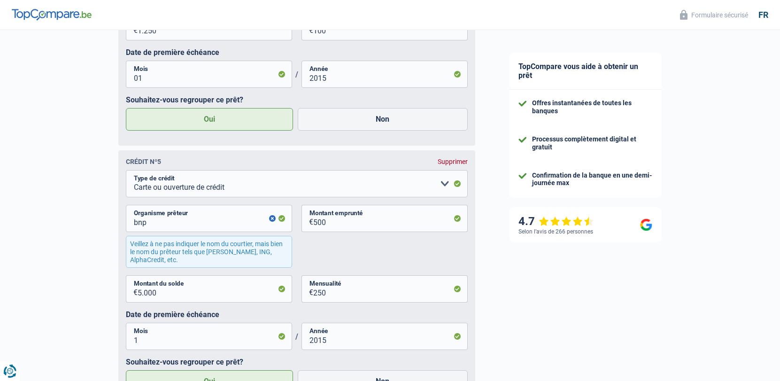
scroll to position [2011, 0]
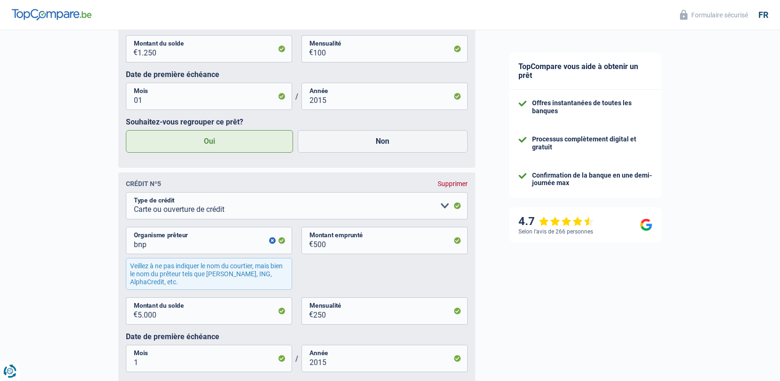
click at [321, 273] on div "bnp Organisme prêteur Veillez à ne pas indiquer le nom du courtier, mais bien l…" at bounding box center [297, 262] width 342 height 70
click at [338, 248] on input "500" at bounding box center [390, 240] width 155 height 27
click at [292, 282] on div "Veillez à ne pas indiquer le nom du courtier, mais bien le nom du prêteur tels …" at bounding box center [209, 274] width 166 height 32
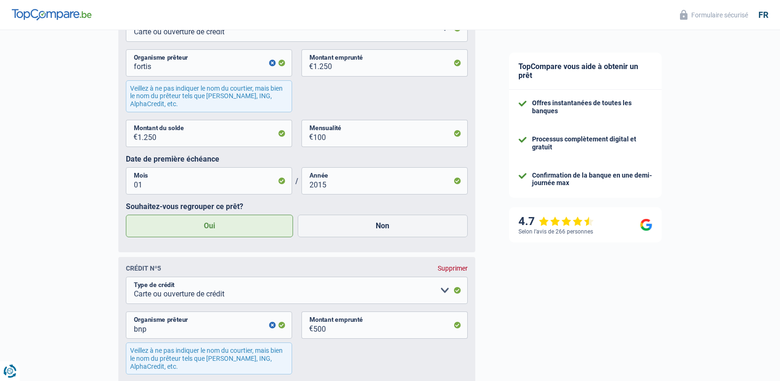
scroll to position [1957, 0]
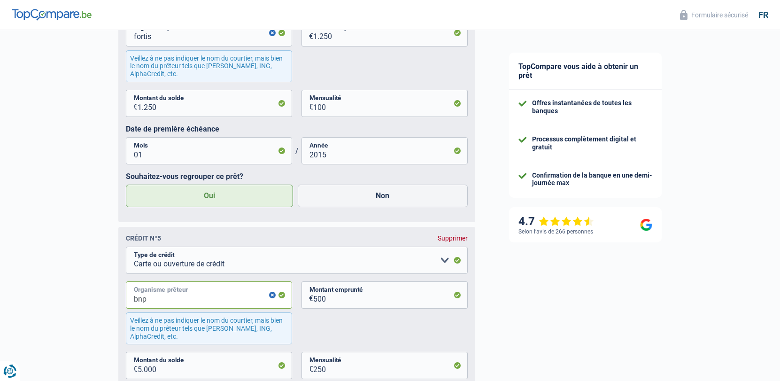
drag, startPoint x: 148, startPoint y: 303, endPoint x: 57, endPoint y: 301, distance: 90.7
click at [176, 305] on input "fortis" at bounding box center [209, 294] width 166 height 27
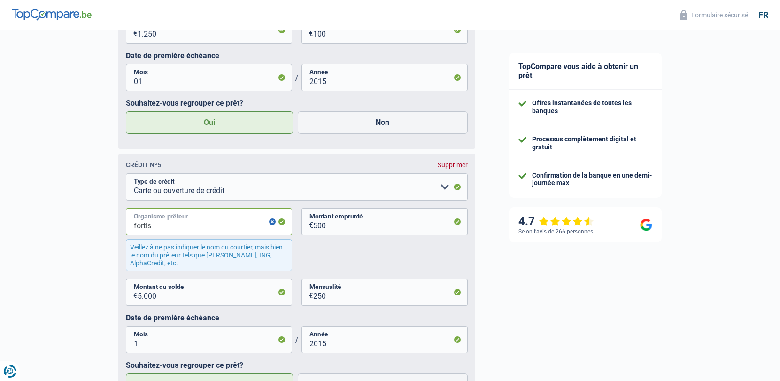
scroll to position [2170, 0]
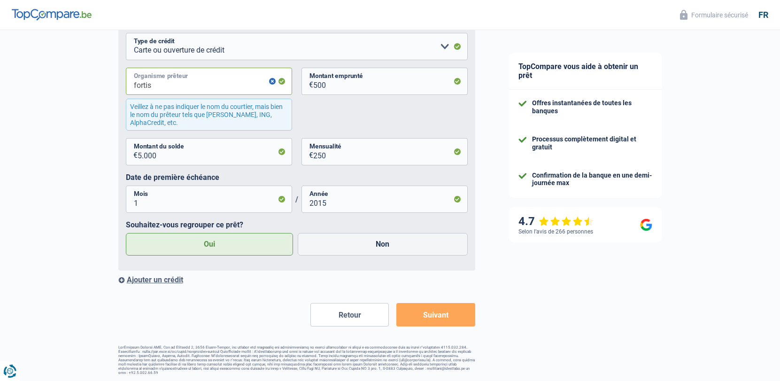
type input "fortis"
click at [422, 316] on button "Suivant" at bounding box center [435, 314] width 78 height 23
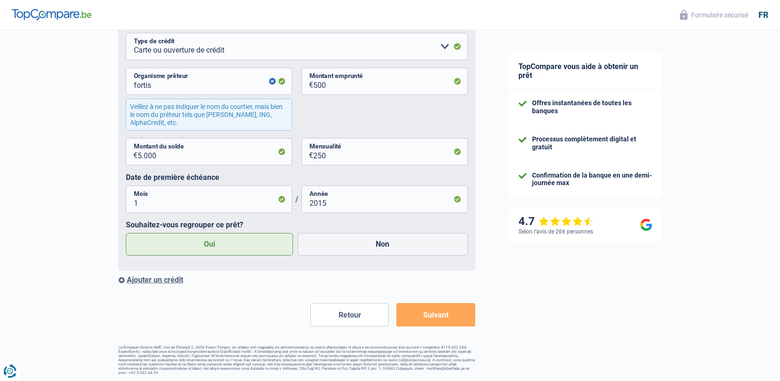
click at [426, 314] on button "Suivant" at bounding box center [435, 314] width 78 height 23
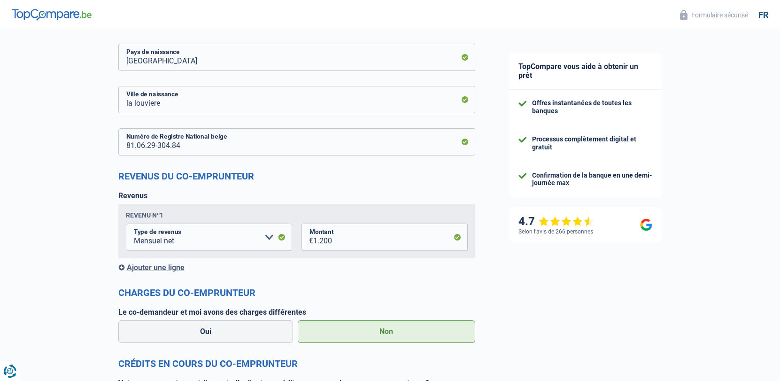
scroll to position [773, 0]
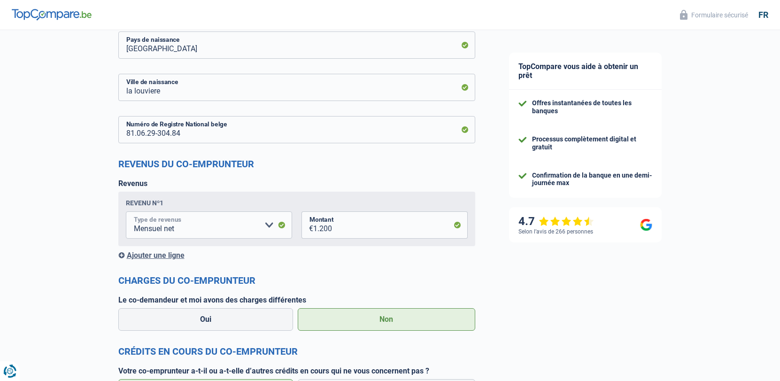
click at [284, 225] on select "Allocation d'handicap Allocations chômage Allocations familiales Chèques repas …" at bounding box center [209, 224] width 166 height 27
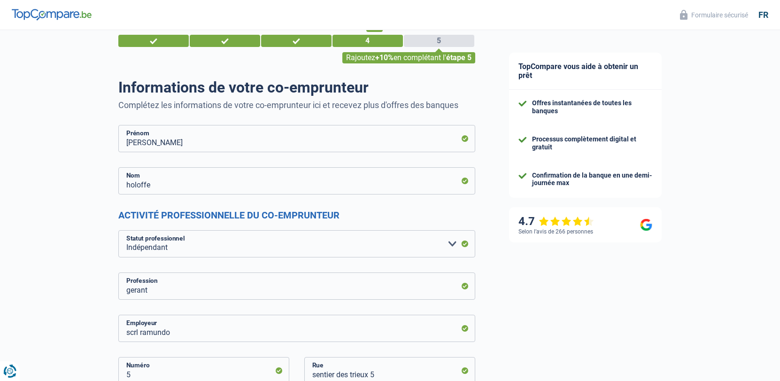
scroll to position [0, 0]
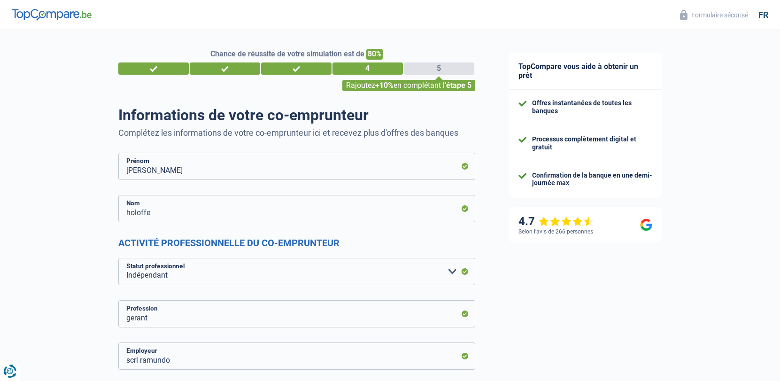
click at [436, 74] on div "5" at bounding box center [439, 68] width 70 height 12
click at [437, 73] on div "5" at bounding box center [439, 68] width 70 height 12
click at [437, 72] on div "5" at bounding box center [439, 68] width 70 height 12
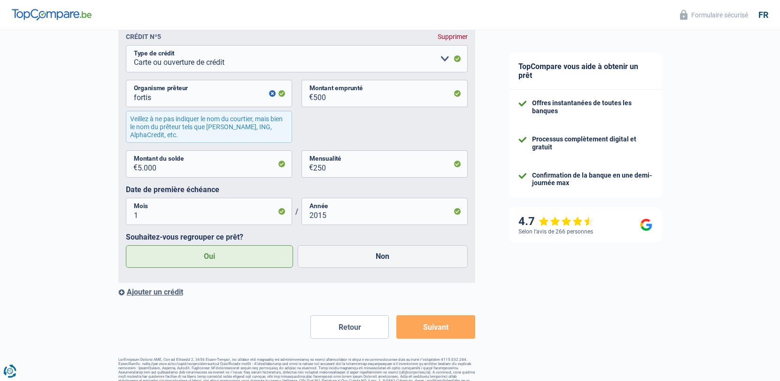
scroll to position [2170, 0]
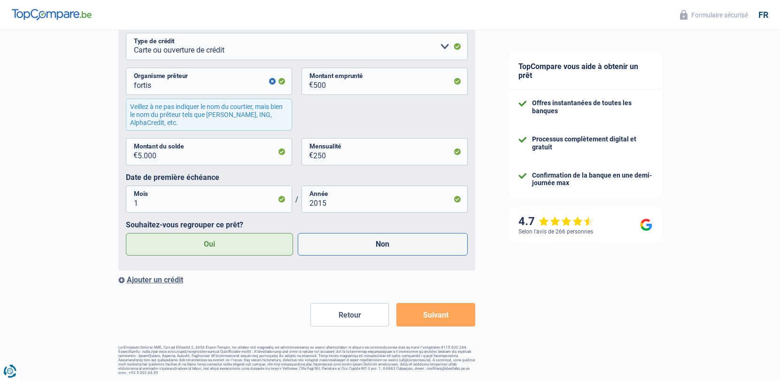
click at [380, 249] on label "Non" at bounding box center [383, 244] width 170 height 23
click at [380, 249] on input "Non" at bounding box center [383, 244] width 170 height 23
radio input "true"
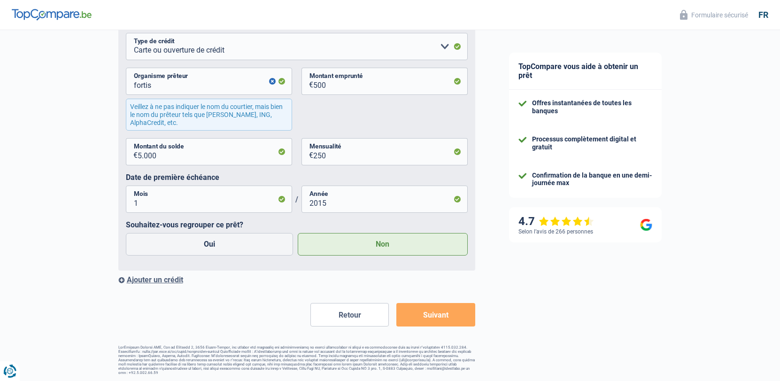
click at [264, 257] on div "Oui Non" at bounding box center [297, 244] width 347 height 27
click at [209, 251] on label "Oui" at bounding box center [210, 244] width 168 height 23
click at [209, 251] on input "Oui" at bounding box center [210, 244] width 168 height 23
radio input "true"
radio input "false"
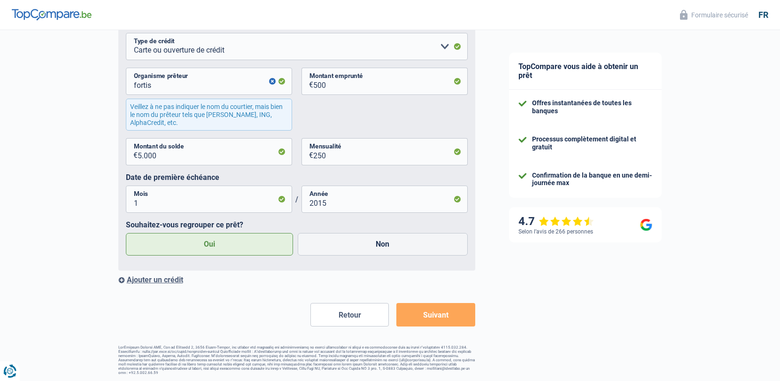
click at [412, 317] on button "Suivant" at bounding box center [435, 314] width 78 height 23
click at [413, 316] on button "Suivant" at bounding box center [435, 314] width 78 height 23
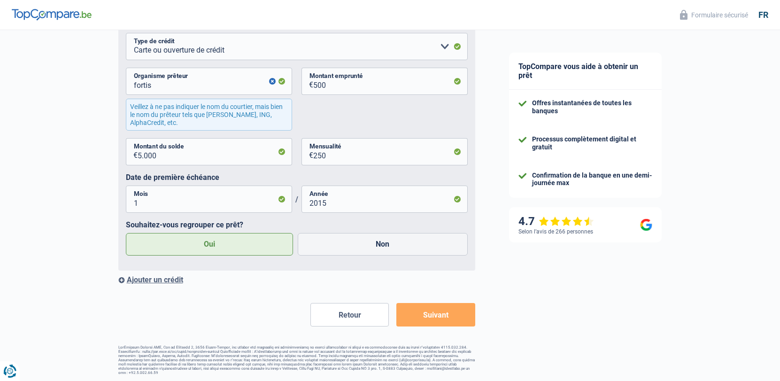
click at [414, 316] on button "Suivant" at bounding box center [435, 314] width 78 height 23
click at [447, 321] on button "Suivant" at bounding box center [435, 314] width 78 height 23
click at [447, 320] on button "Suivant" at bounding box center [435, 314] width 78 height 23
click at [445, 319] on button "Suivant" at bounding box center [435, 314] width 78 height 23
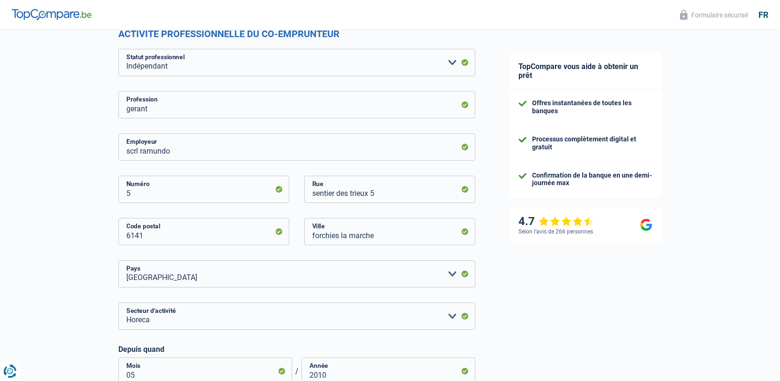
scroll to position [0, 0]
